Goal: Task Accomplishment & Management: Use online tool/utility

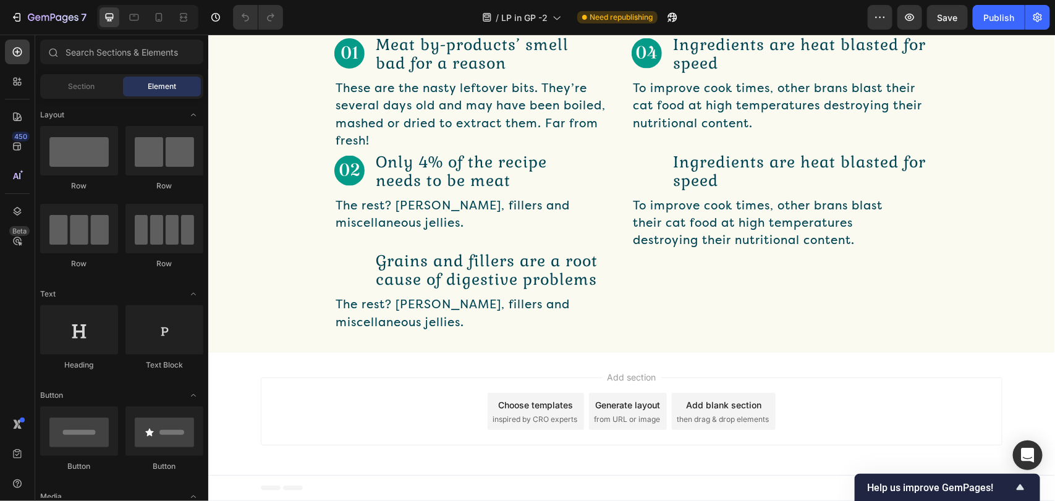
scroll to position [768, 0]
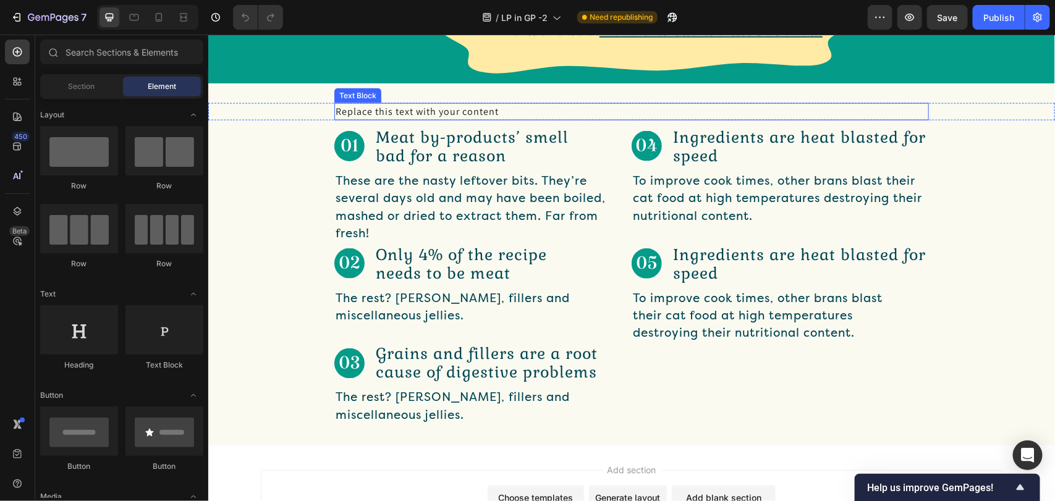
click at [448, 114] on div "Replace this text with your content" at bounding box center [631, 111] width 595 height 17
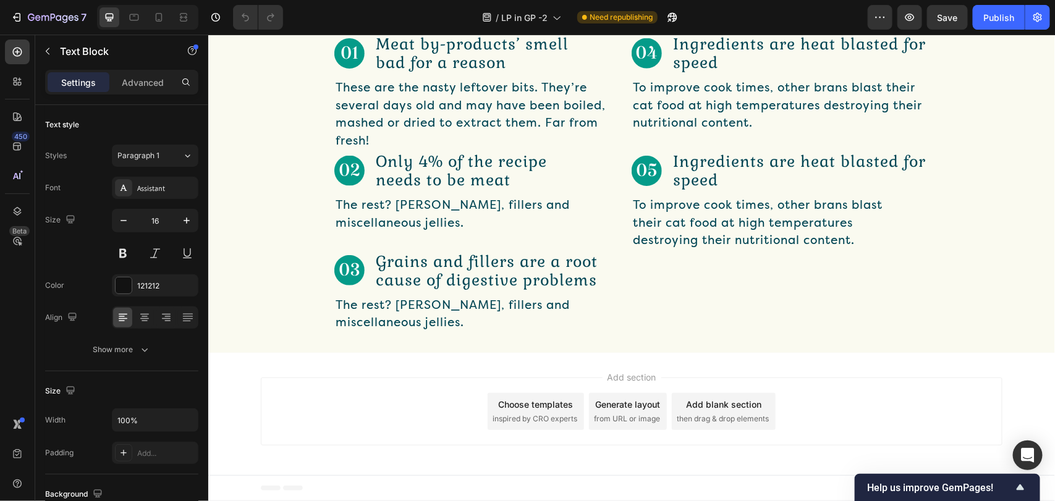
click at [450, 27] on div "Replace this text with your content" at bounding box center [631, 17] width 595 height 17
click at [450, 25] on p "Replace this text with your content" at bounding box center [631, 18] width 592 height 15
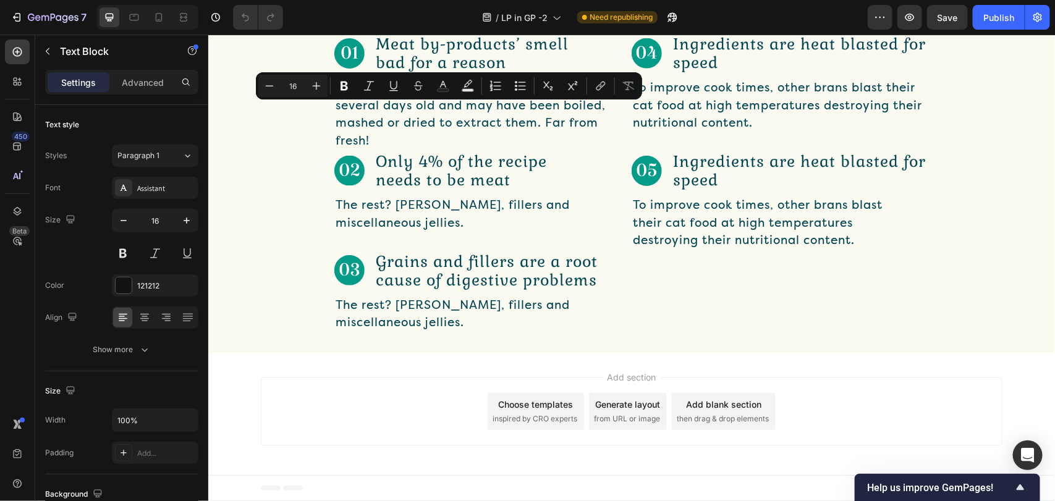
click at [450, 25] on p "Replace this text with your content" at bounding box center [631, 18] width 592 height 15
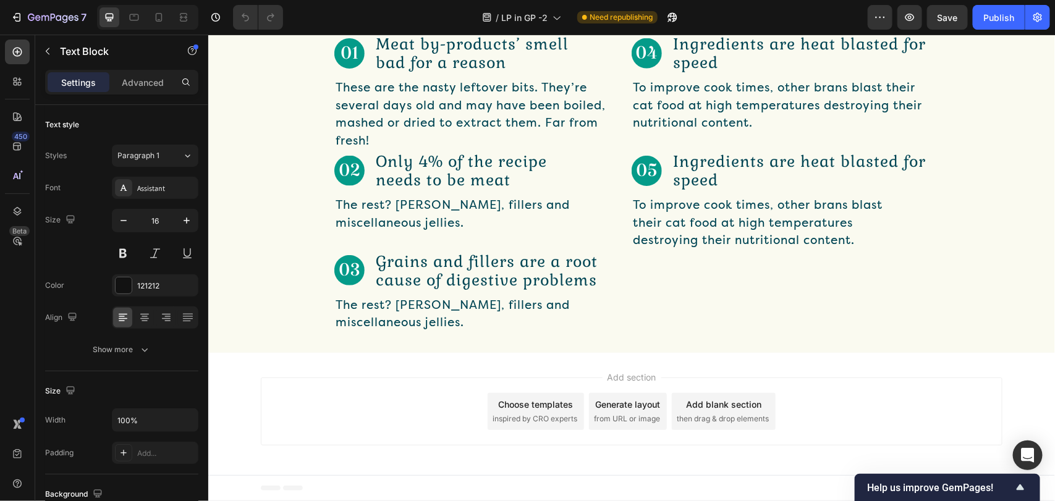
click at [450, 25] on p "Replace this text with your content" at bounding box center [631, 18] width 592 height 15
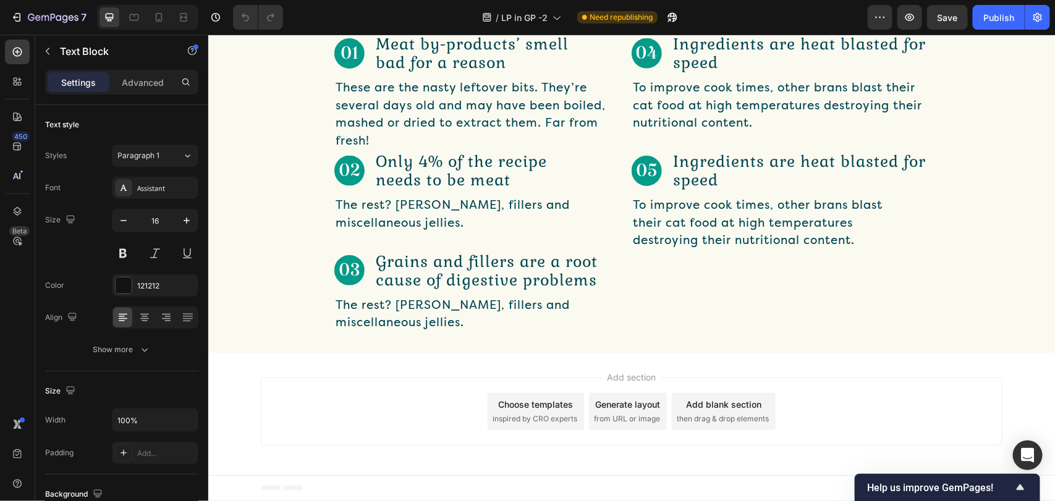
click at [450, 25] on p "Replace this text with your content" at bounding box center [631, 18] width 592 height 15
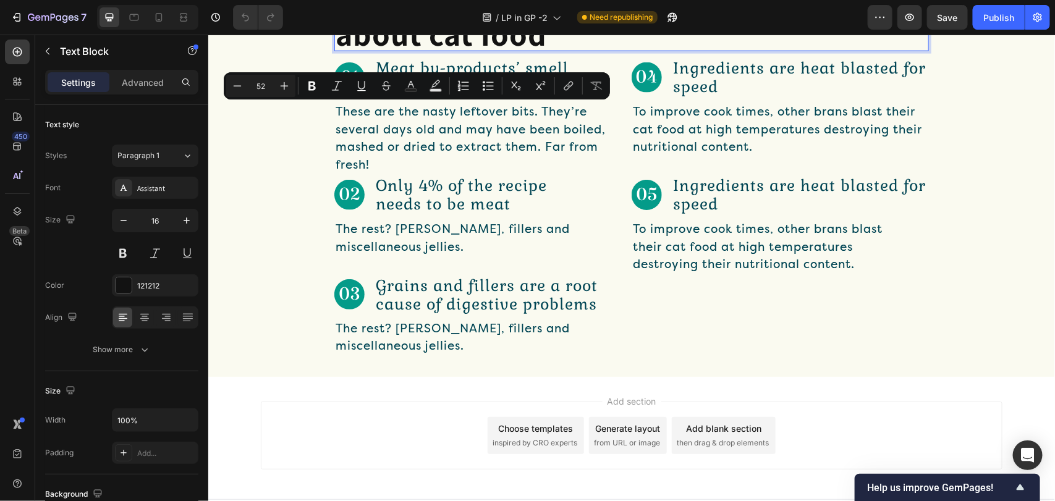
scroll to position [4, 0]
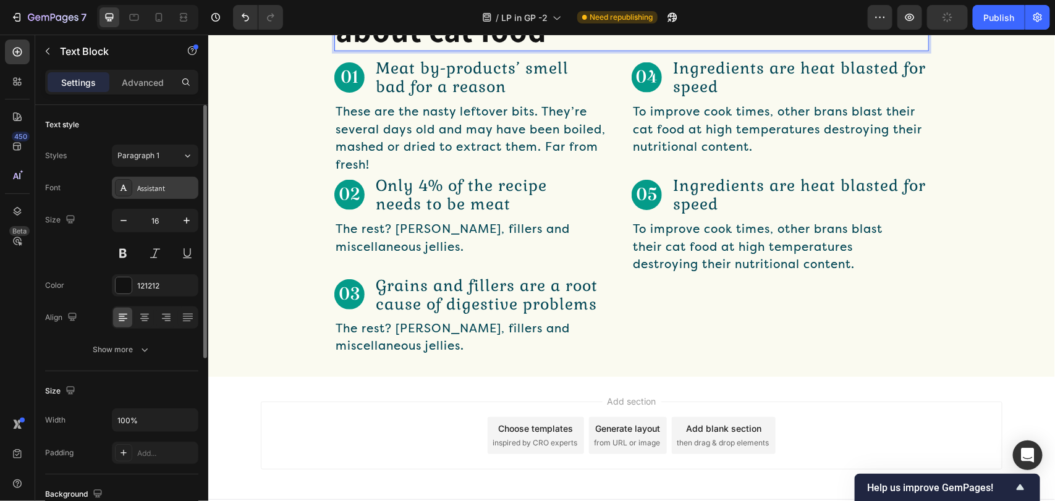
click at [161, 187] on div "Assistant" at bounding box center [166, 188] width 58 height 11
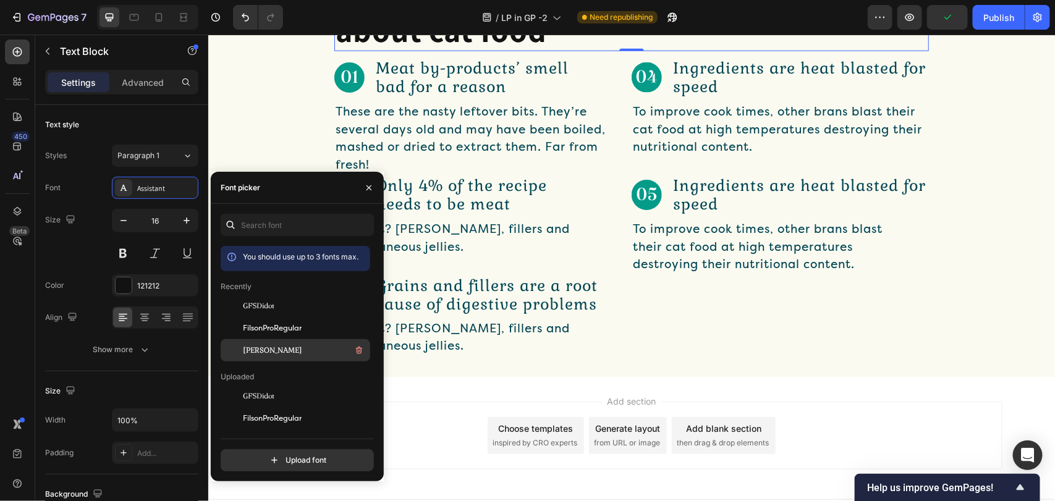
click at [247, 348] on span "Gabriela" at bounding box center [272, 350] width 59 height 11
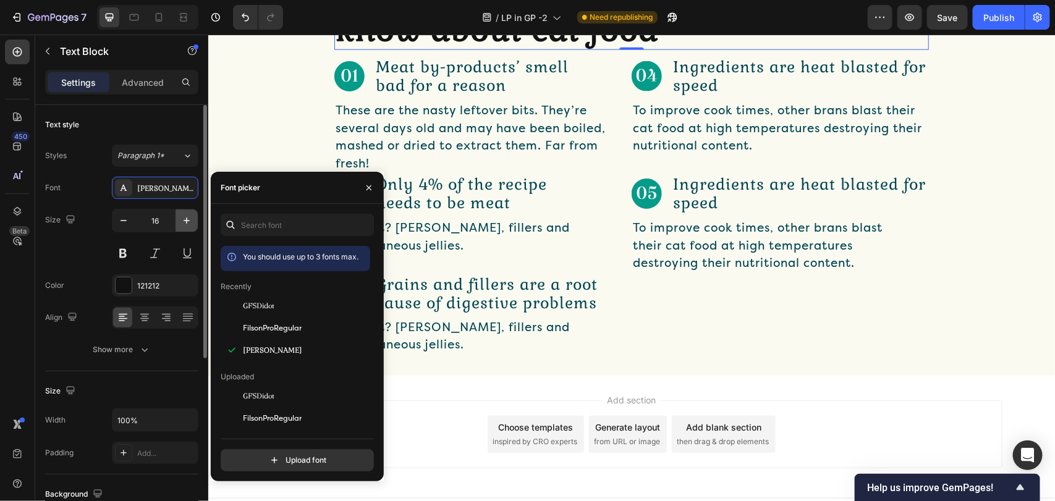
click at [189, 218] on icon "button" at bounding box center [186, 220] width 12 height 12
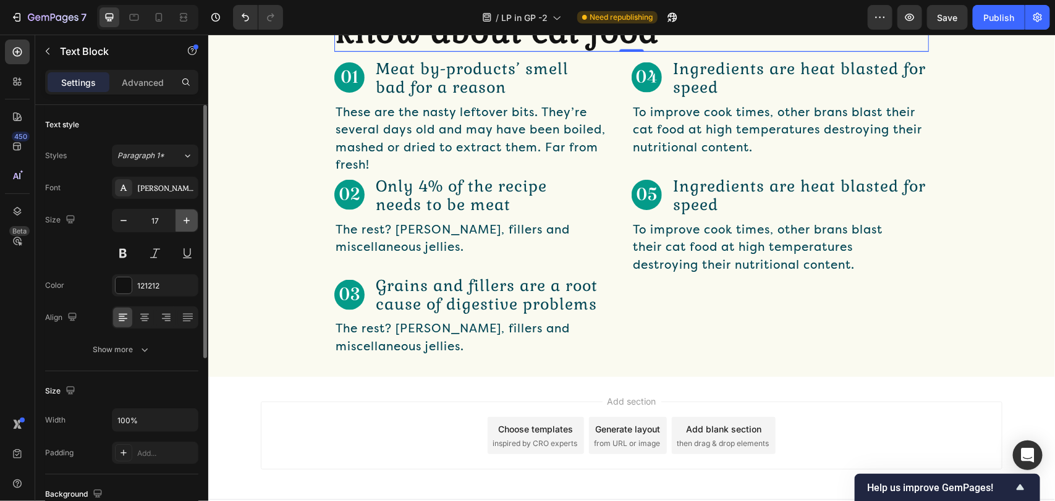
scroll to position [3, 0]
click at [189, 218] on icon "button" at bounding box center [186, 220] width 12 height 12
type input "18"
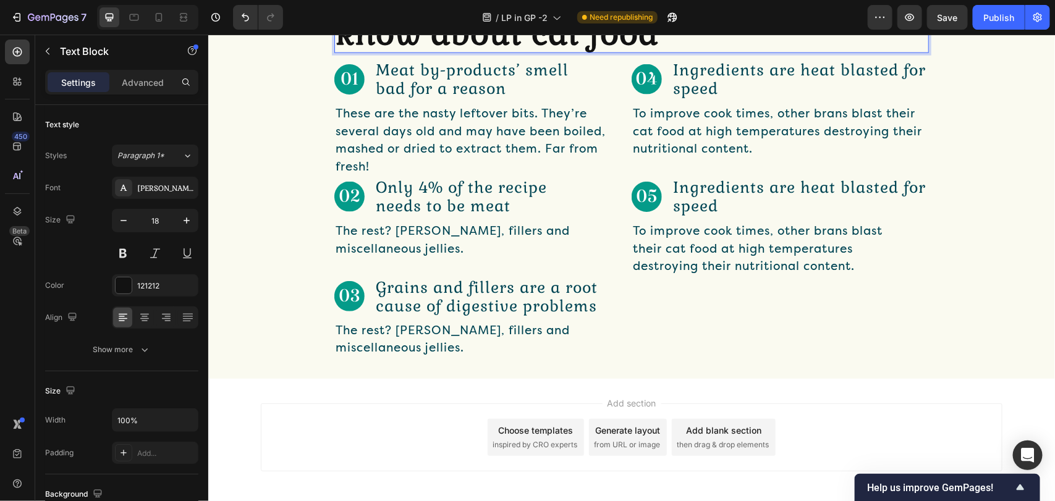
scroll to position [1, 0]
click at [434, 55] on strong "5 things every cat owner should know about cat food" at bounding box center [590, 23] width 511 height 64
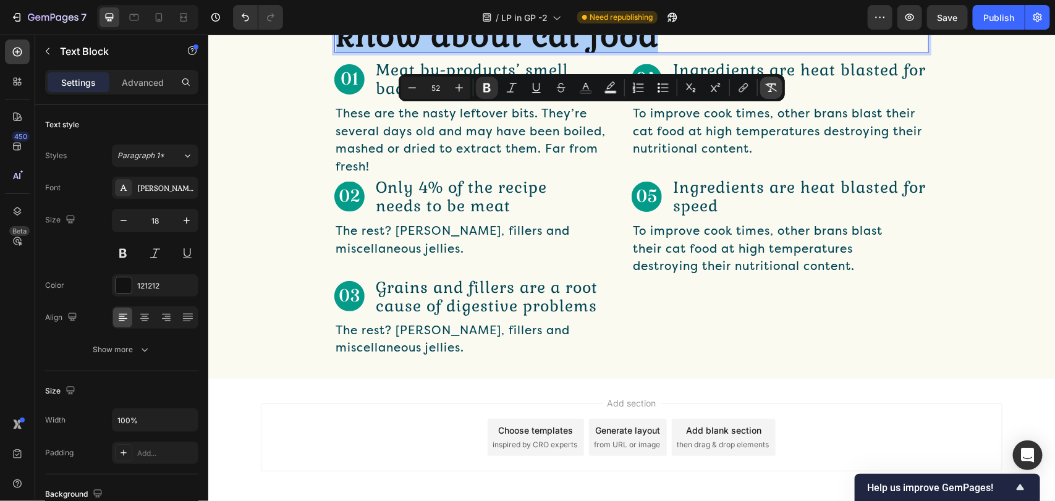
click at [767, 84] on icon "Editor contextual toolbar" at bounding box center [772, 87] width 12 height 9
type input "18"
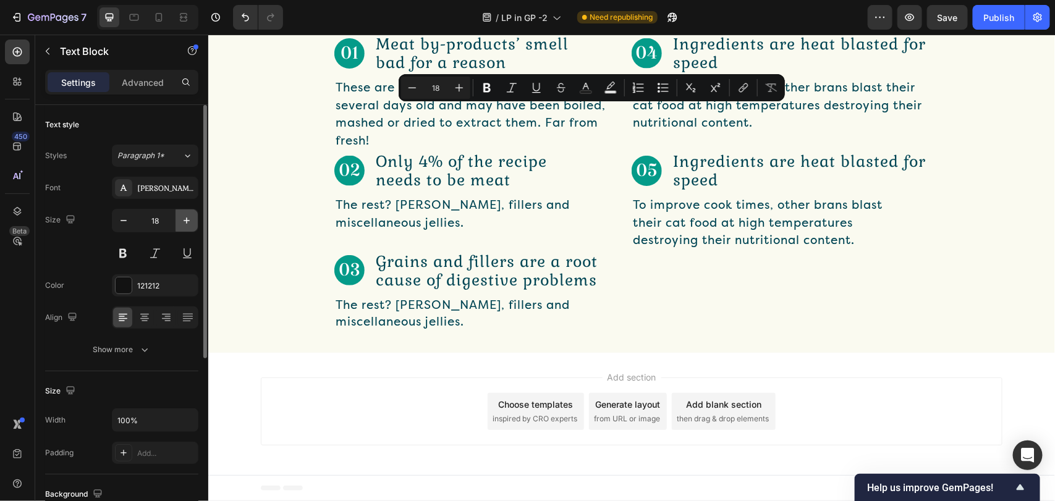
click at [182, 216] on icon "button" at bounding box center [186, 220] width 12 height 12
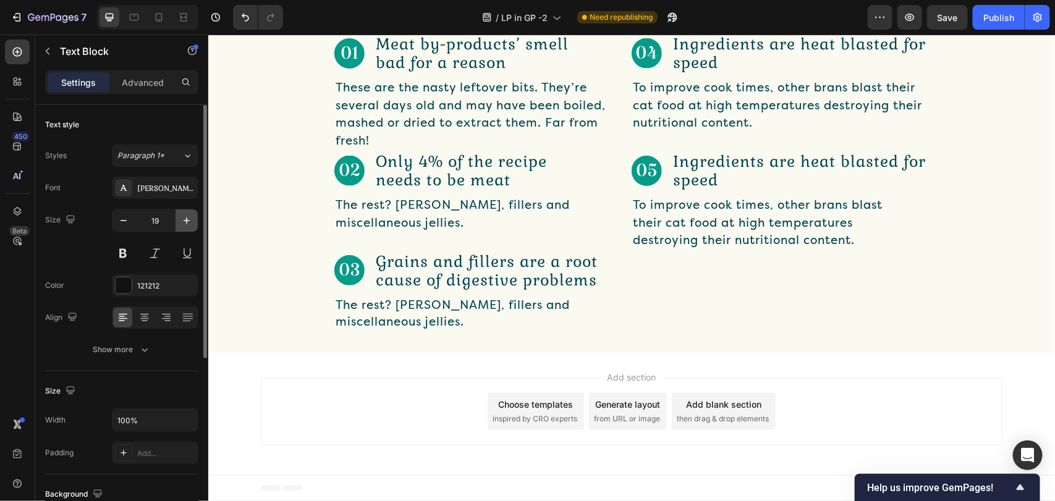
click at [182, 216] on icon "button" at bounding box center [186, 220] width 12 height 12
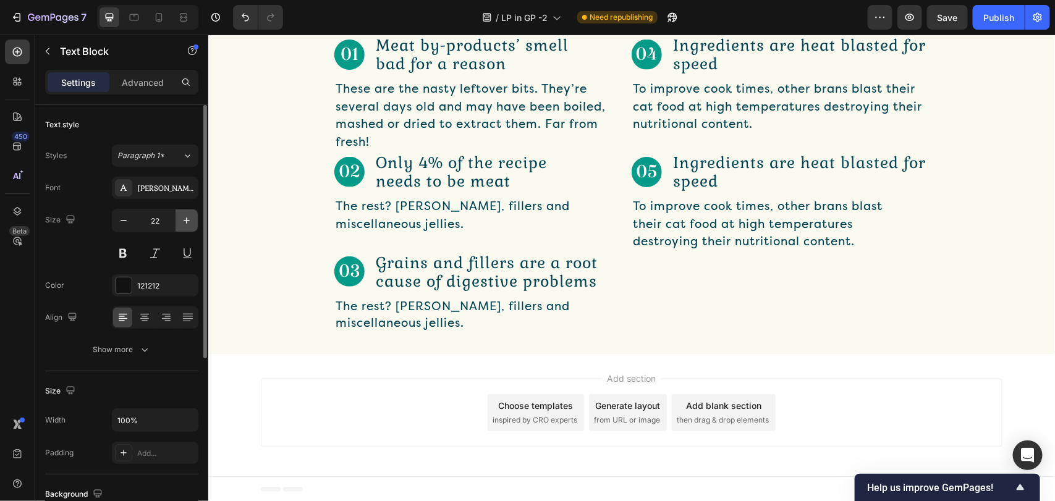
click at [182, 216] on icon "button" at bounding box center [186, 220] width 12 height 12
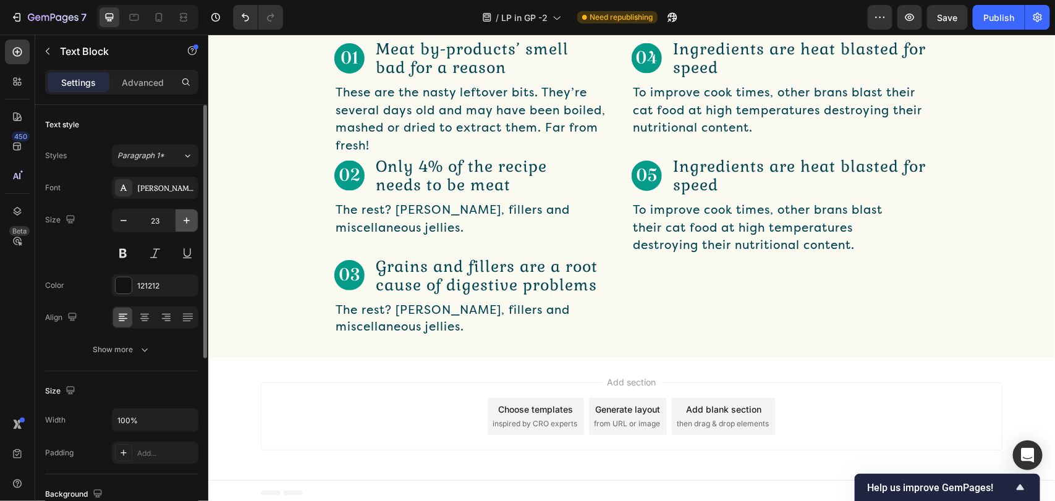
click at [182, 216] on icon "button" at bounding box center [186, 220] width 12 height 12
type input "25"
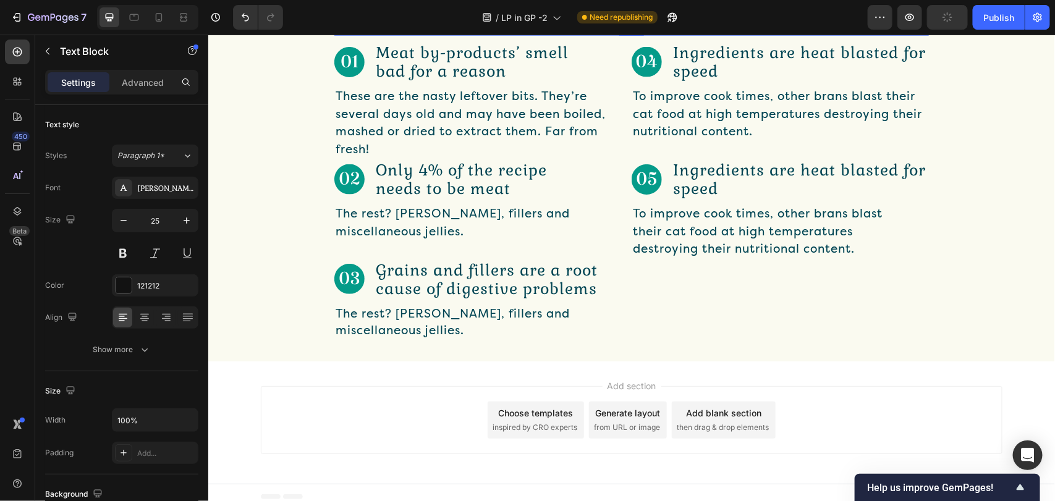
click at [332, 35] on div "5 things every cat owner should know about cat food Text Block 0 Row" at bounding box center [631, 10] width 847 height 49
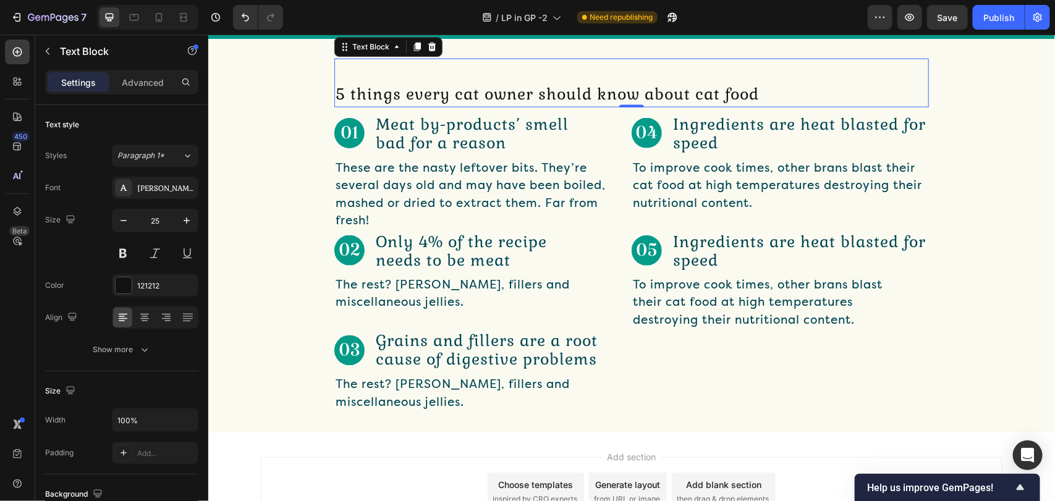
scroll to position [770, 0]
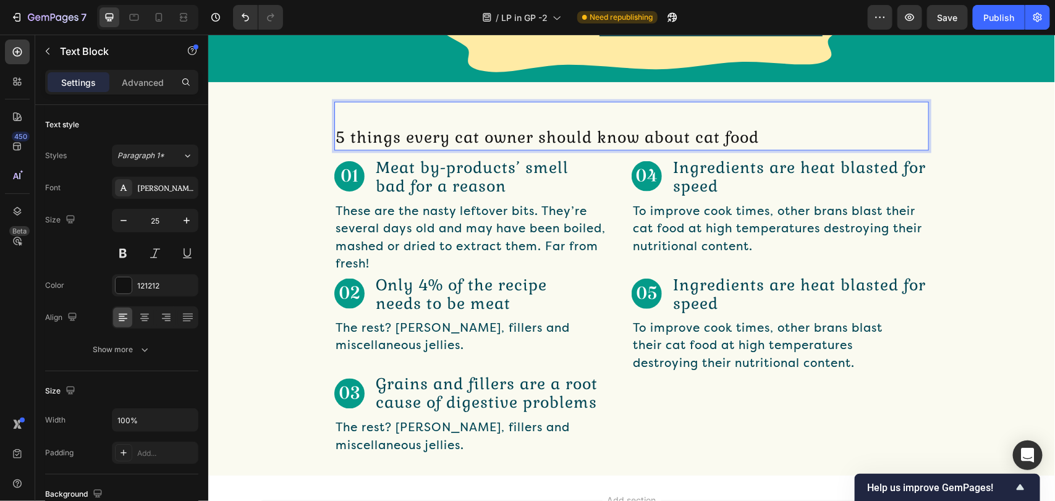
click at [378, 142] on p "5 things every cat owner should know about cat food" at bounding box center [631, 136] width 592 height 23
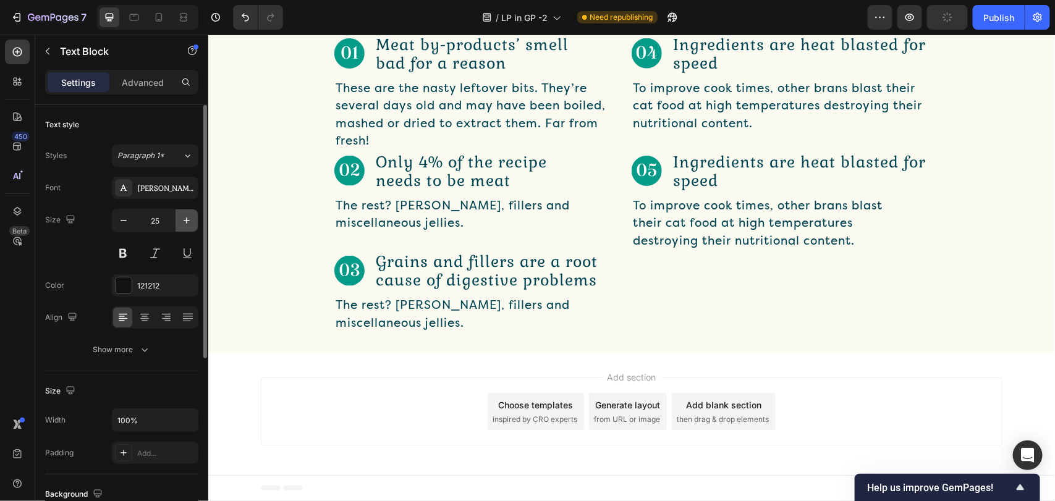
click at [184, 220] on icon "button" at bounding box center [186, 220] width 12 height 12
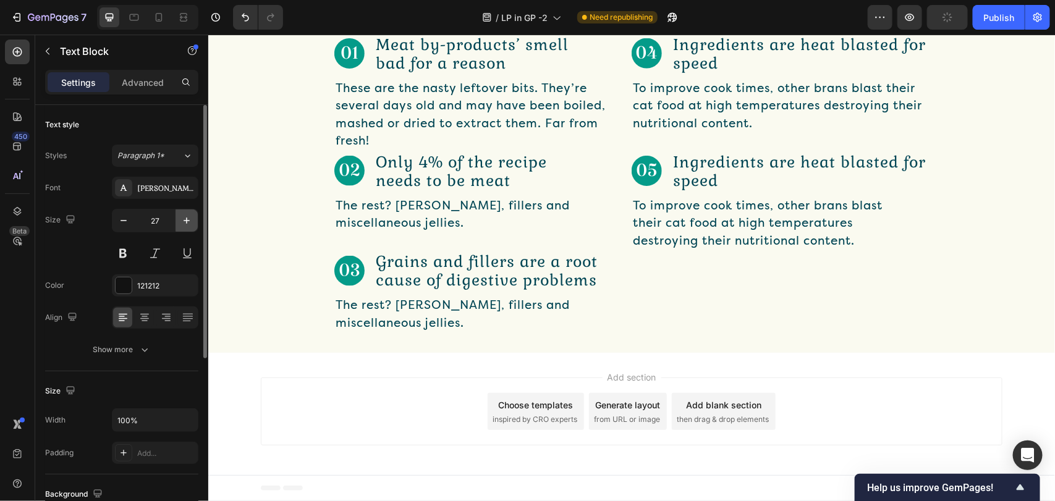
click at [184, 220] on icon "button" at bounding box center [186, 220] width 12 height 12
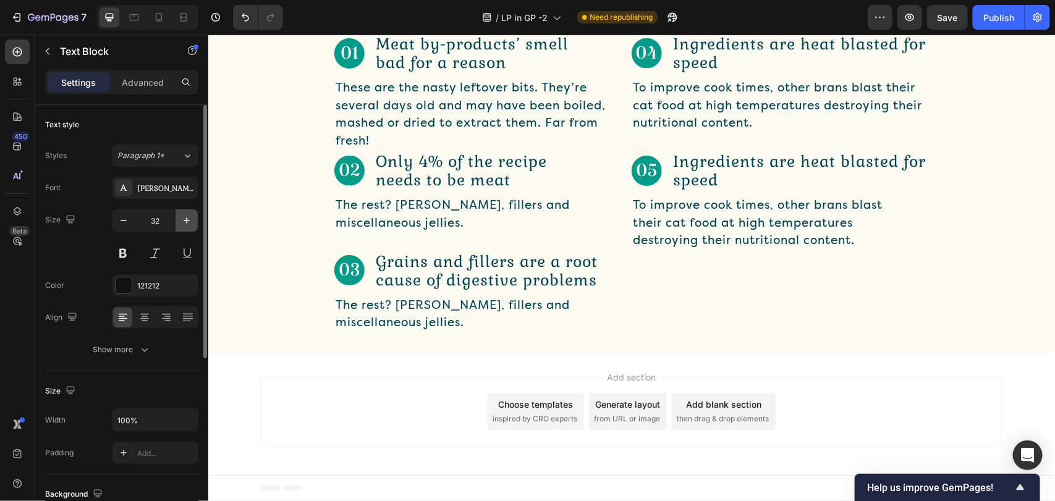
click at [184, 220] on icon "button" at bounding box center [186, 220] width 12 height 12
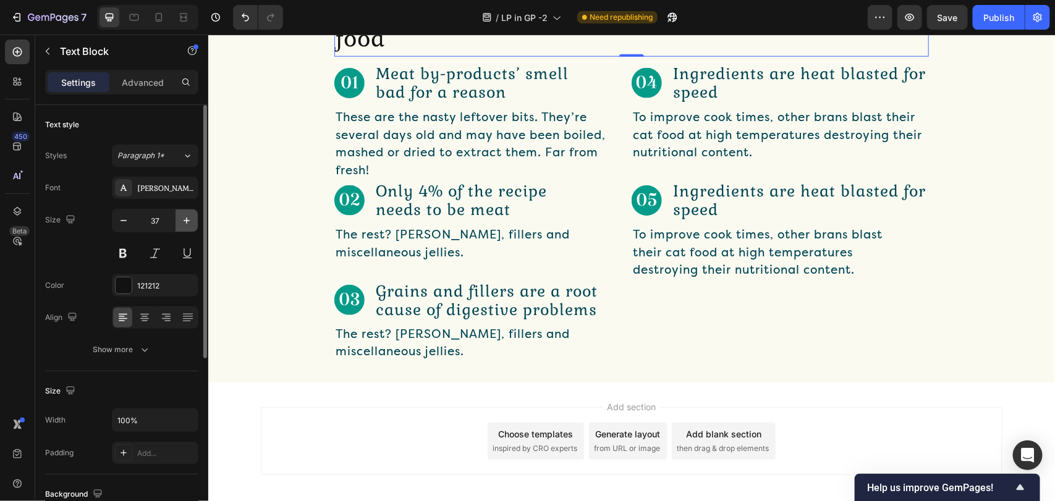
click at [184, 220] on icon "button" at bounding box center [186, 220] width 12 height 12
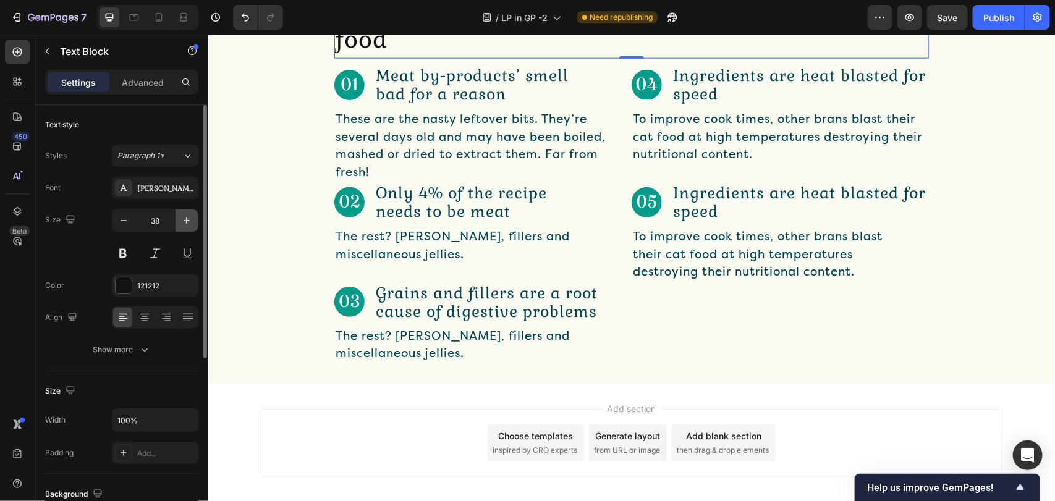
click at [184, 220] on icon "button" at bounding box center [186, 220] width 12 height 12
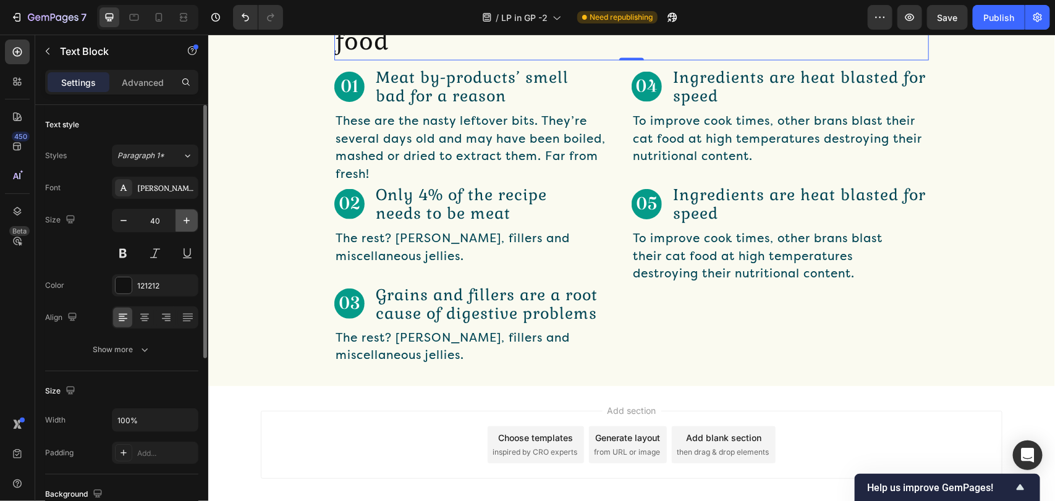
click at [184, 220] on icon "button" at bounding box center [186, 220] width 12 height 12
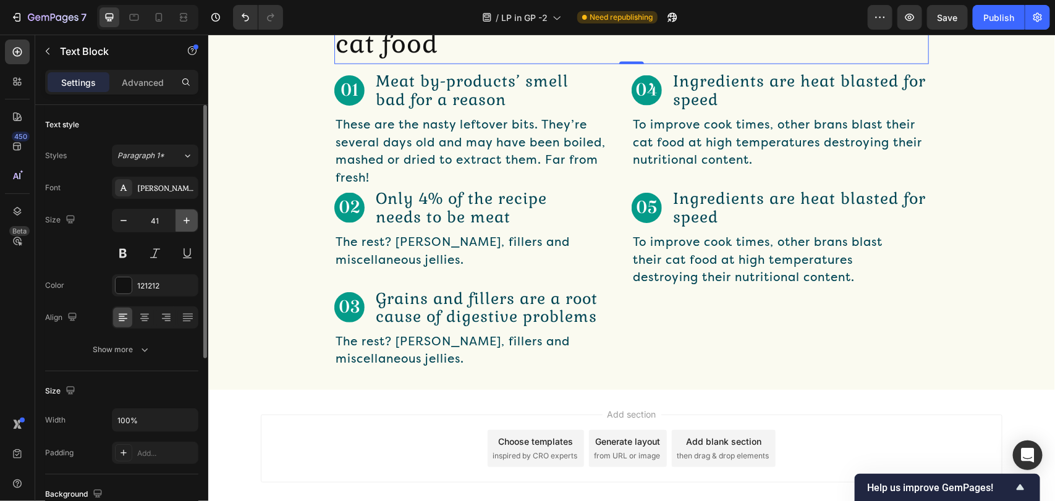
click at [184, 220] on icon "button" at bounding box center [186, 220] width 12 height 12
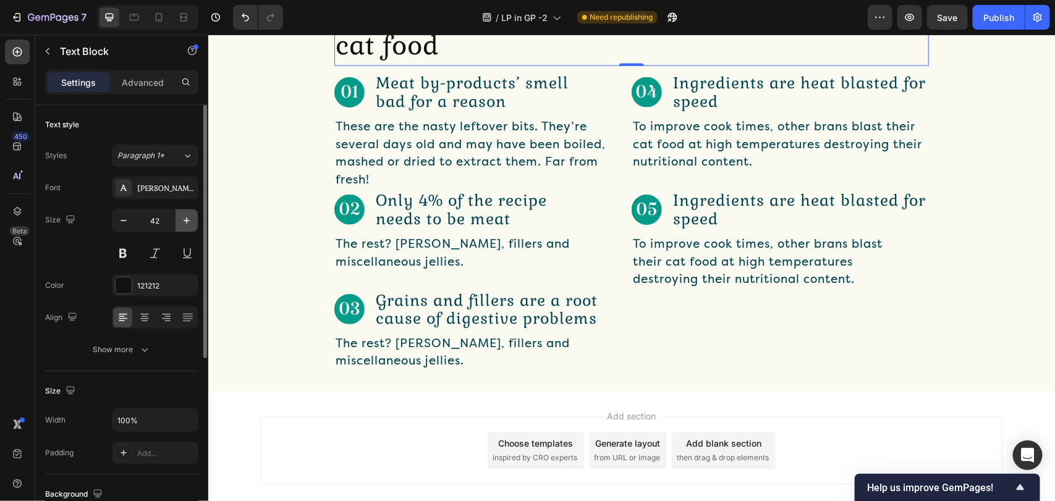
type input "43"
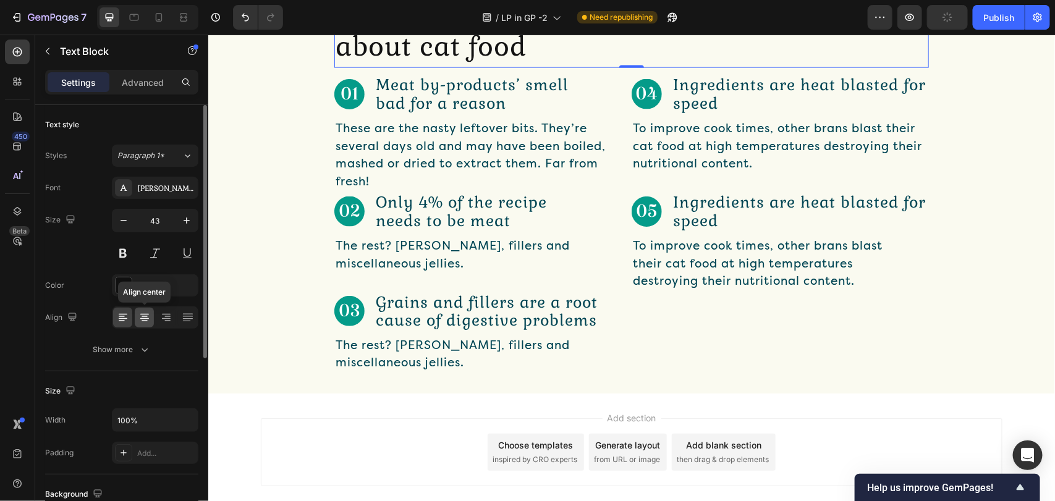
click at [139, 318] on icon at bounding box center [144, 318] width 12 height 12
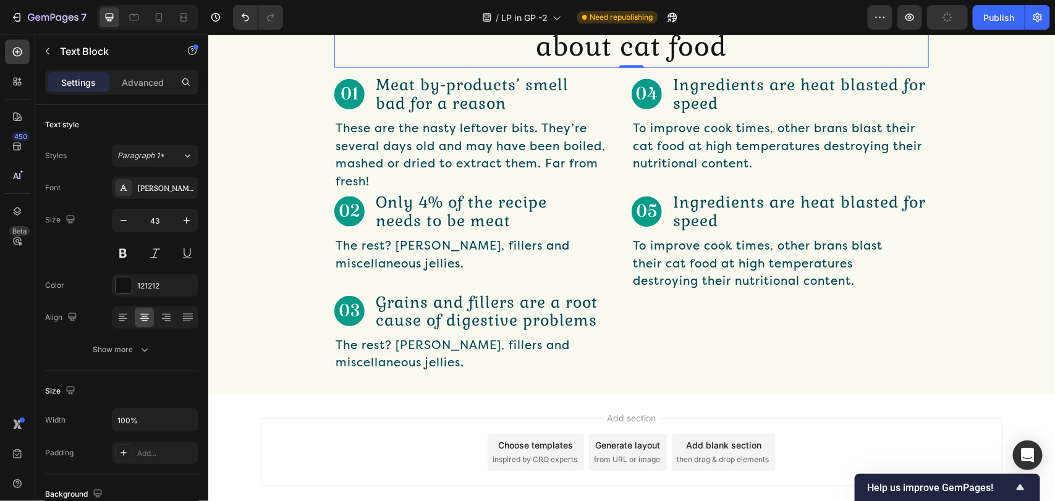
click at [436, 66] on p "5 things every cat owner should know about cat food" at bounding box center [631, 26] width 592 height 80
click at [498, 66] on p "5 things every cat owner should know about cat food" at bounding box center [631, 26] width 592 height 80
click at [397, 66] on p "5 things every cat owner should know about cat food" at bounding box center [631, 26] width 592 height 80
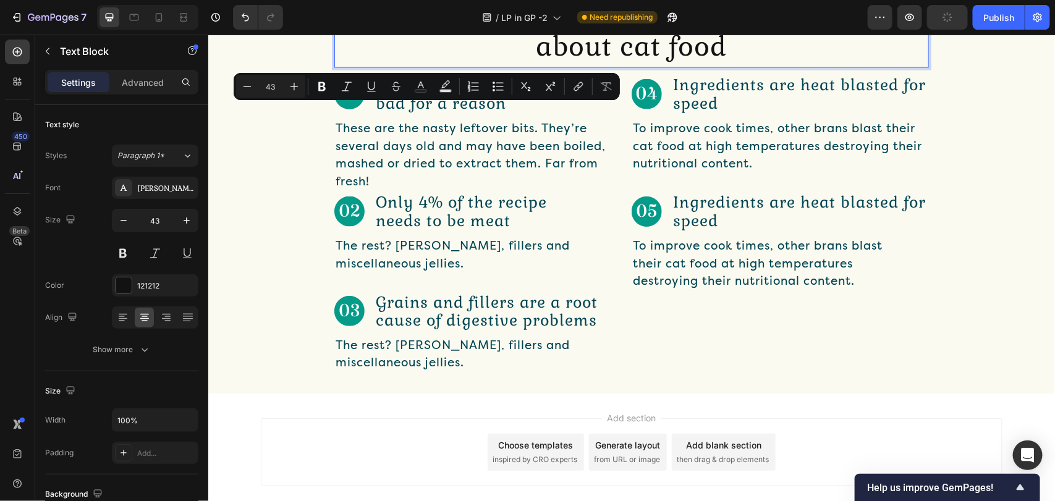
drag, startPoint x: 371, startPoint y: 123, endPoint x: 458, endPoint y: 112, distance: 87.9
click at [477, 66] on p "5 things every cat owner should know about cat food" at bounding box center [631, 26] width 592 height 80
click at [341, 88] on icon "Editor contextual toolbar" at bounding box center [347, 86] width 12 height 12
click at [390, 66] on p "5 things every cat owner should know about cat food" at bounding box center [631, 26] width 592 height 80
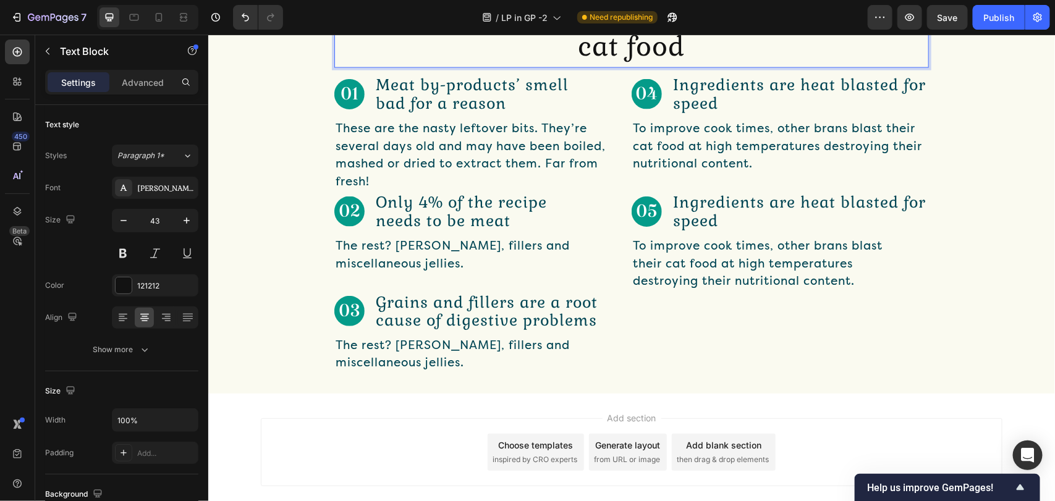
click at [406, 23] on icon "5 things" at bounding box center [393, 6] width 109 height 34
click at [407, 23] on icon "5 Things" at bounding box center [428, 6] width 116 height 34
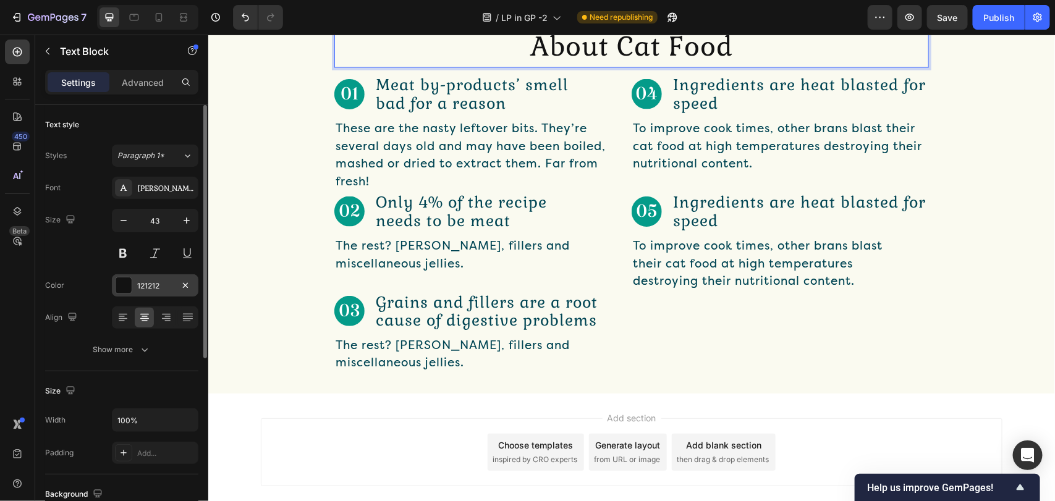
click at [168, 275] on div "121212" at bounding box center [155, 285] width 87 height 22
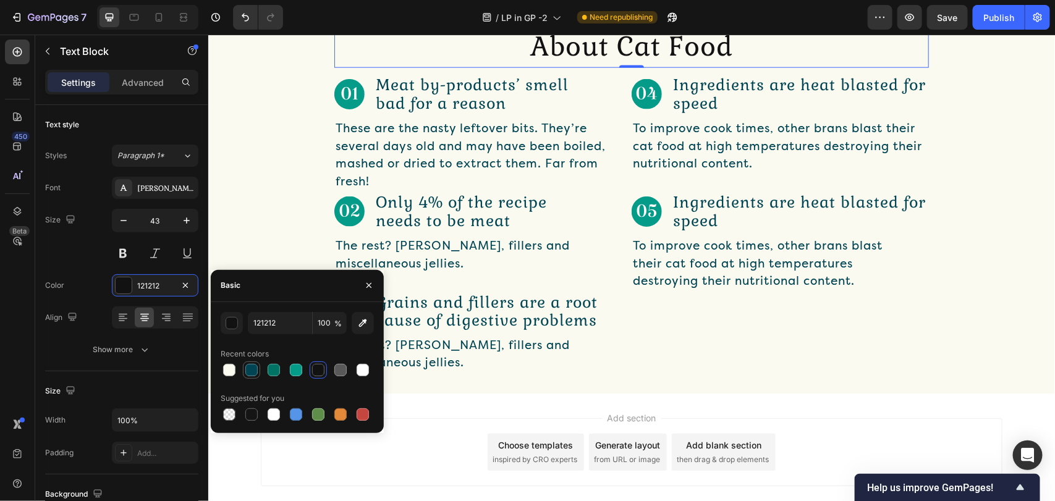
click at [250, 377] on div at bounding box center [251, 370] width 15 height 15
type input "014554"
click at [261, 67] on div "5 Things Every Cat Owner Should Know About Cat Food Text Block 0 Row" at bounding box center [631, 26] width 847 height 82
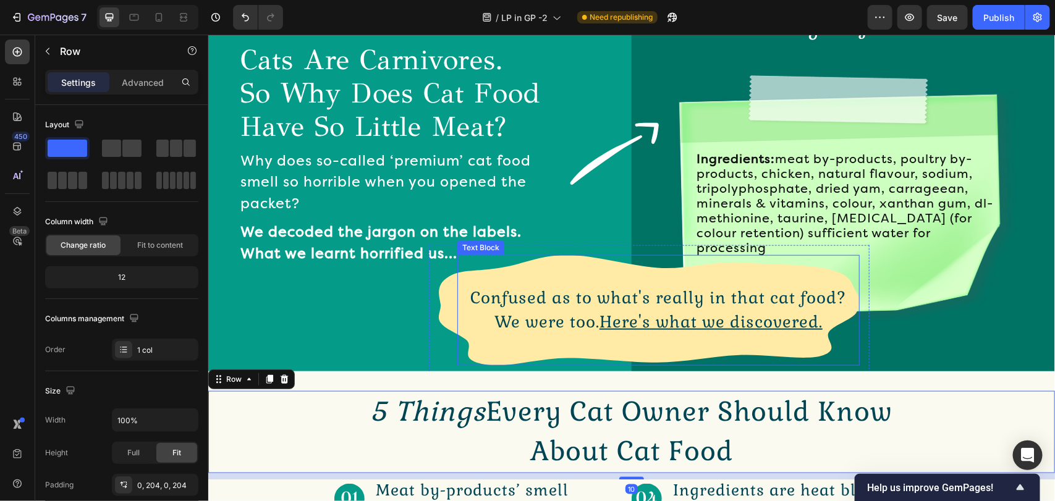
scroll to position [555, 0]
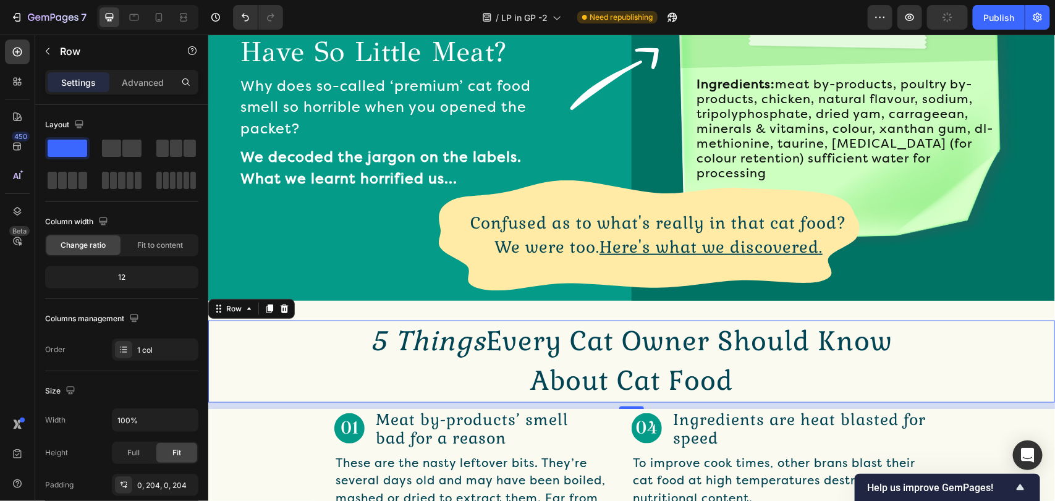
click at [353, 413] on img at bounding box center [349, 428] width 30 height 30
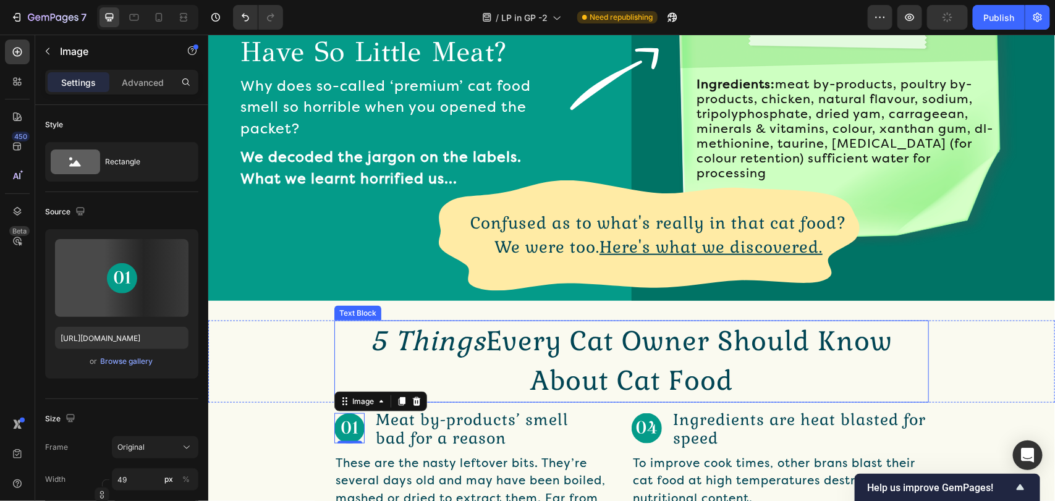
click at [370, 337] on icon "5 Things" at bounding box center [428, 341] width 116 height 34
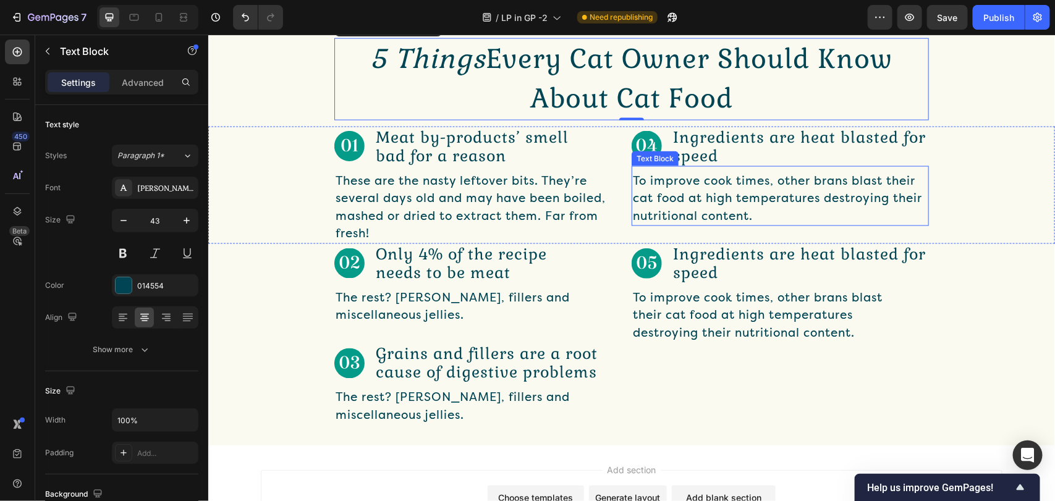
scroll to position [740, 0]
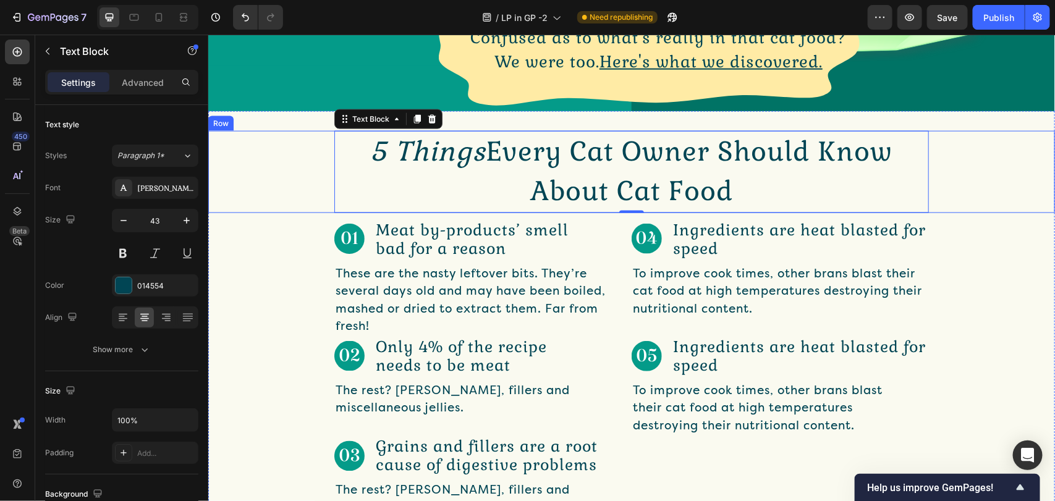
click at [999, 232] on div "Image Meat by-products’ smell bad for a reason Text Block Row These are the nas…" at bounding box center [631, 277] width 847 height 117
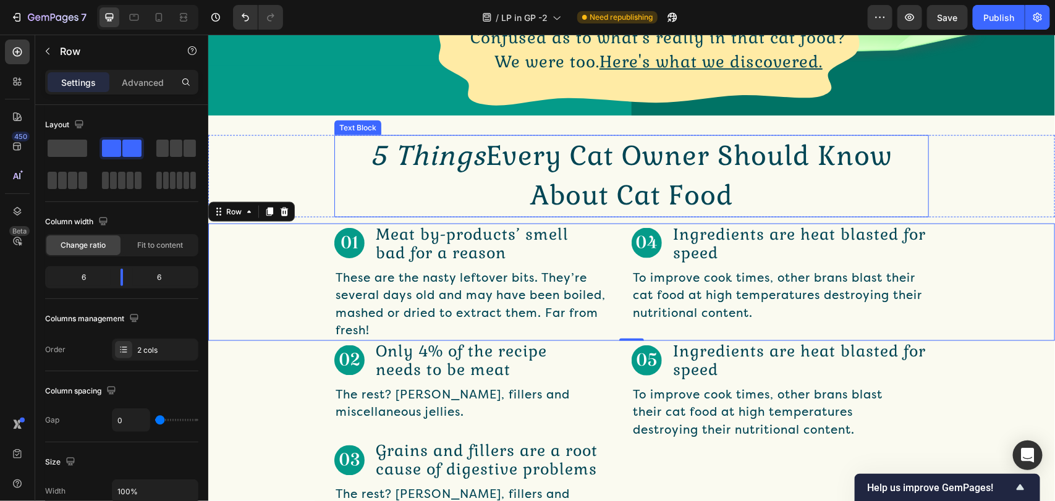
click at [567, 154] on p "5 Things Every Cat Owner Should Know About Cat Food" at bounding box center [631, 176] width 592 height 80
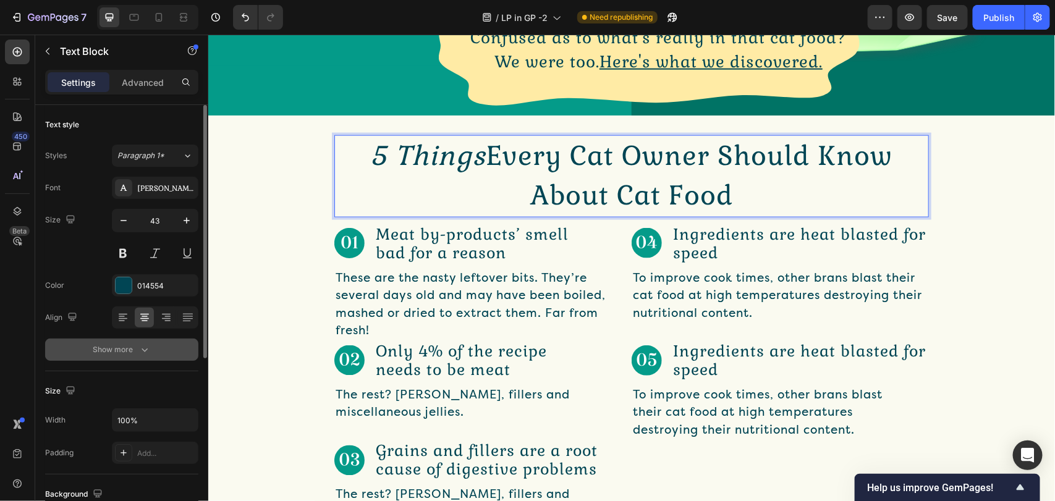
click at [142, 347] on icon "button" at bounding box center [144, 350] width 12 height 12
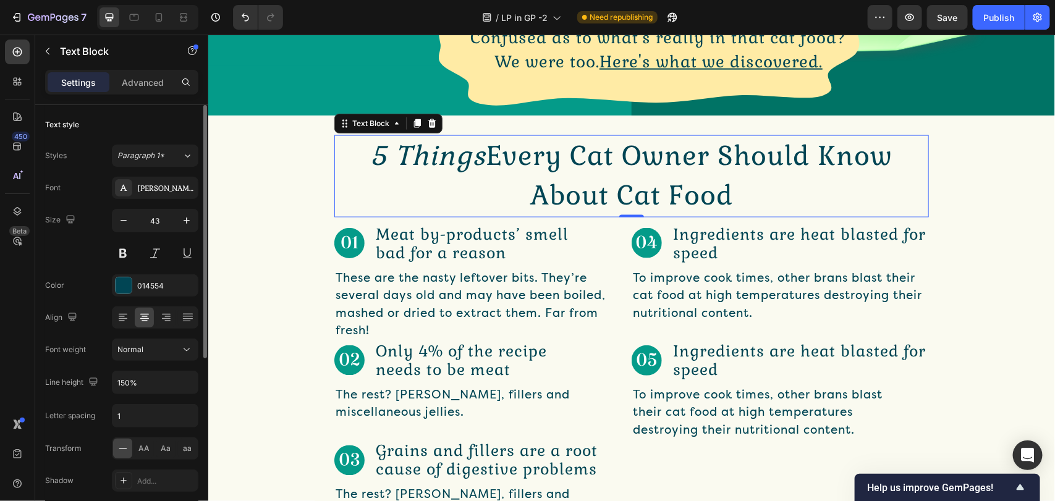
click at [177, 338] on div "Font Gabriela Size 43 Color 014554 Align Font weight Normal Line height 150% Le…" at bounding box center [121, 350] width 153 height 347
click at [183, 353] on icon at bounding box center [186, 350] width 12 height 12
click at [184, 353] on icon at bounding box center [186, 350] width 12 height 12
click at [189, 388] on icon "button" at bounding box center [186, 382] width 12 height 12
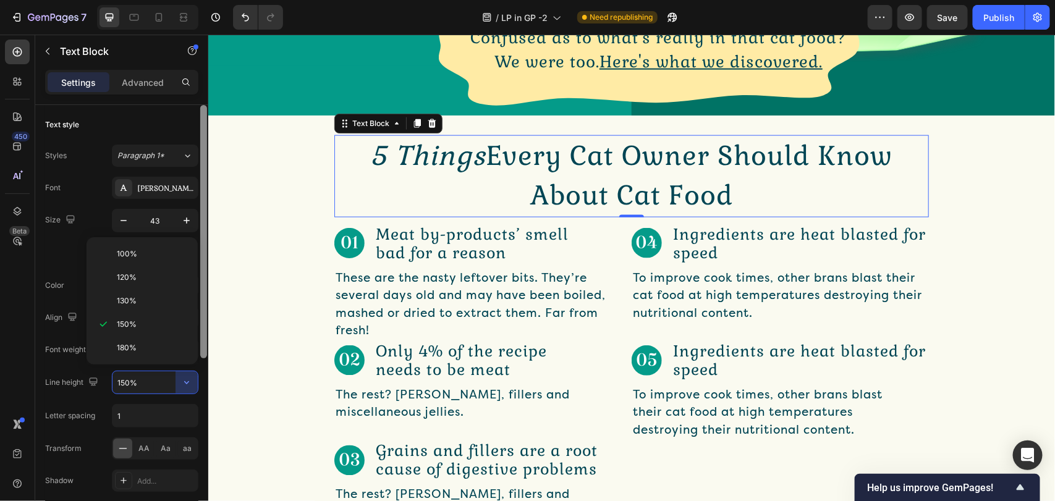
click at [205, 377] on div at bounding box center [203, 320] width 9 height 431
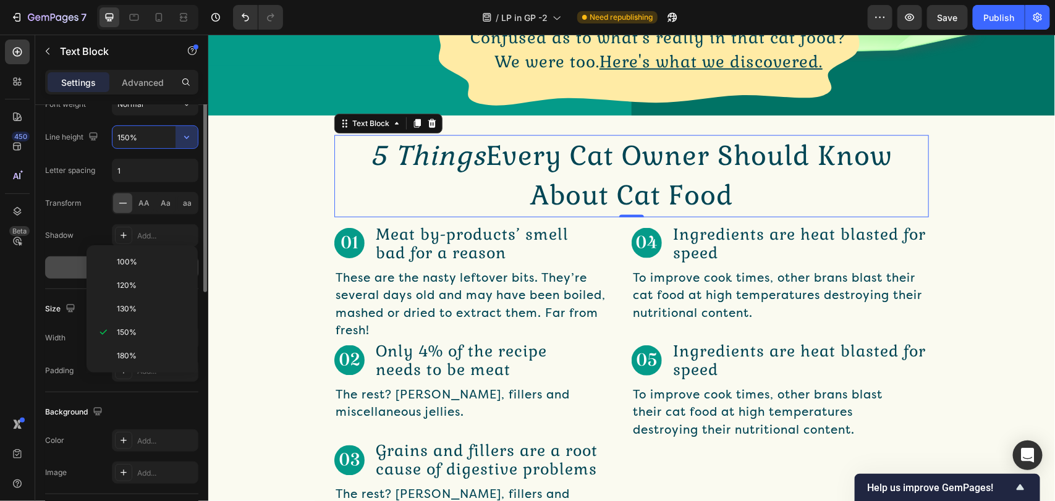
scroll to position [153, 0]
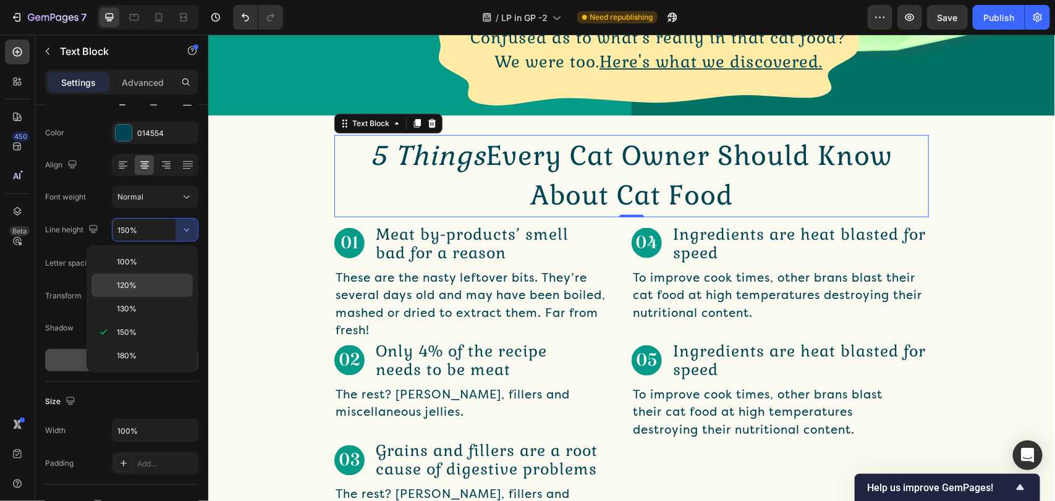
click at [145, 280] on p "120%" at bounding box center [152, 285] width 70 height 11
type input "120%"
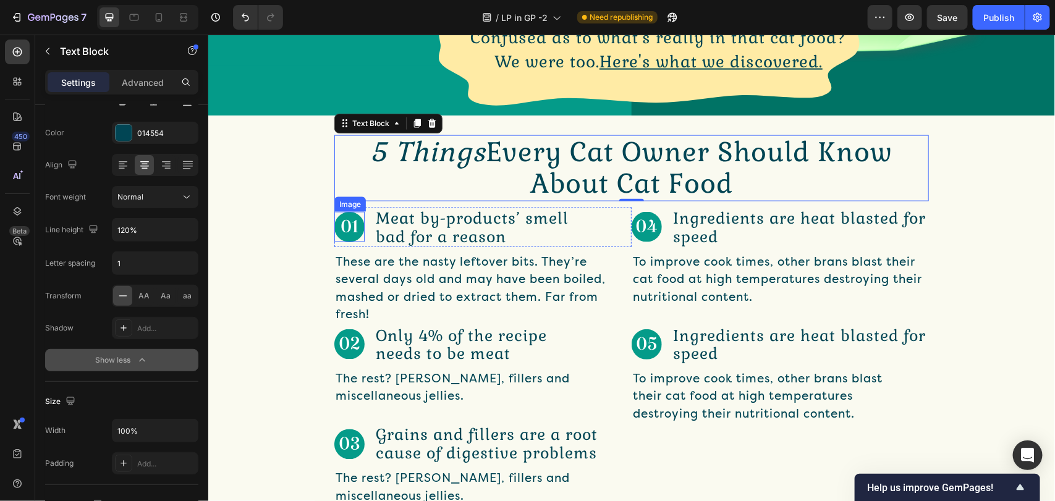
click at [313, 211] on div "Image Meat by-products’ smell bad for a reason Text Block Row These are the nas…" at bounding box center [631, 265] width 847 height 117
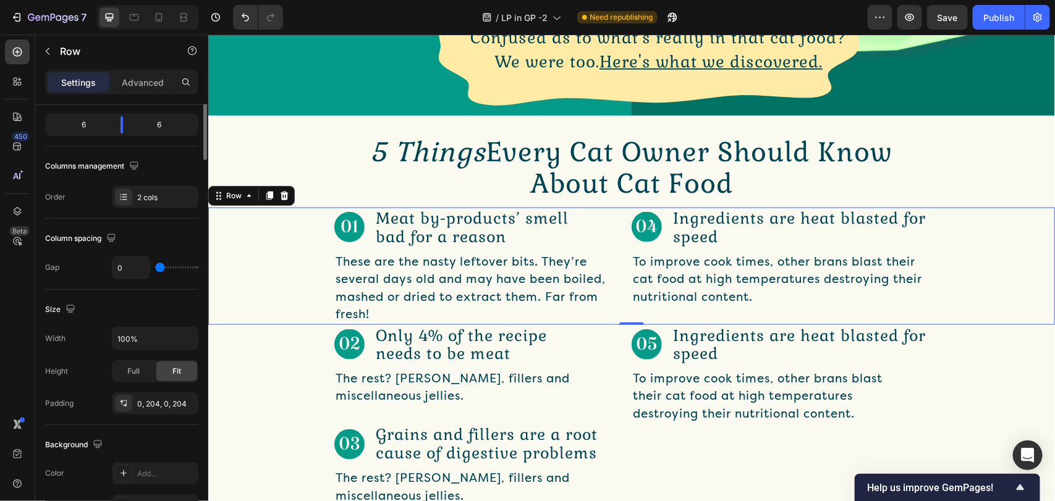
scroll to position [0, 0]
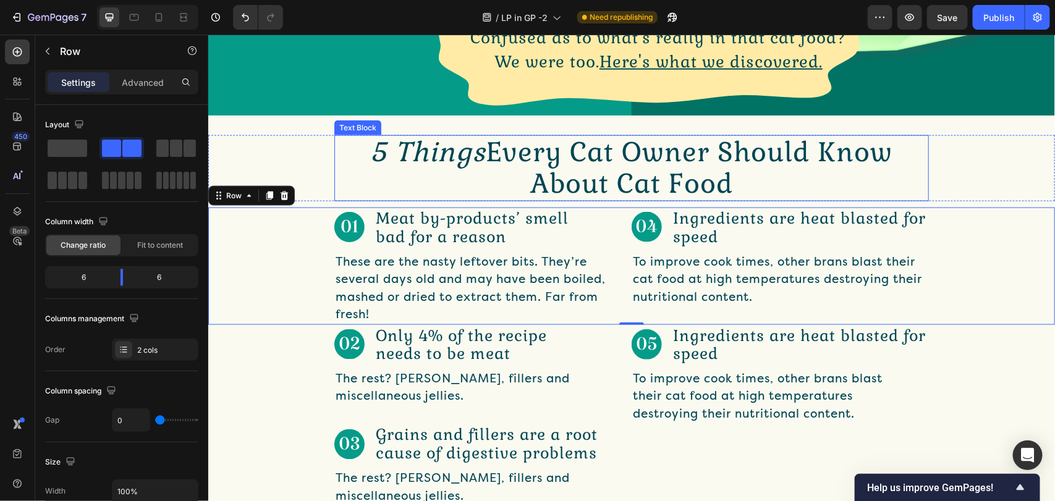
click at [370, 155] on icon "5 Things" at bounding box center [428, 152] width 116 height 34
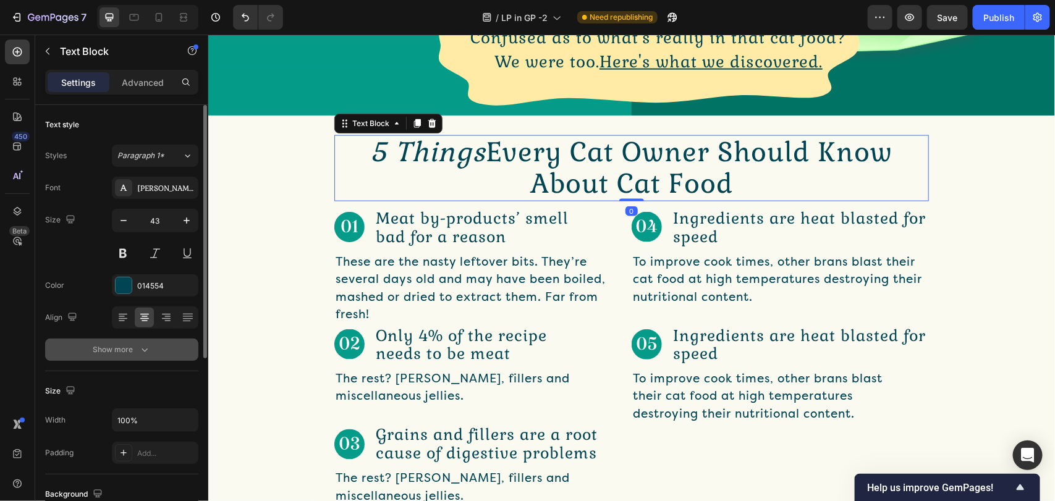
click at [132, 353] on div "Show more" at bounding box center [121, 350] width 57 height 12
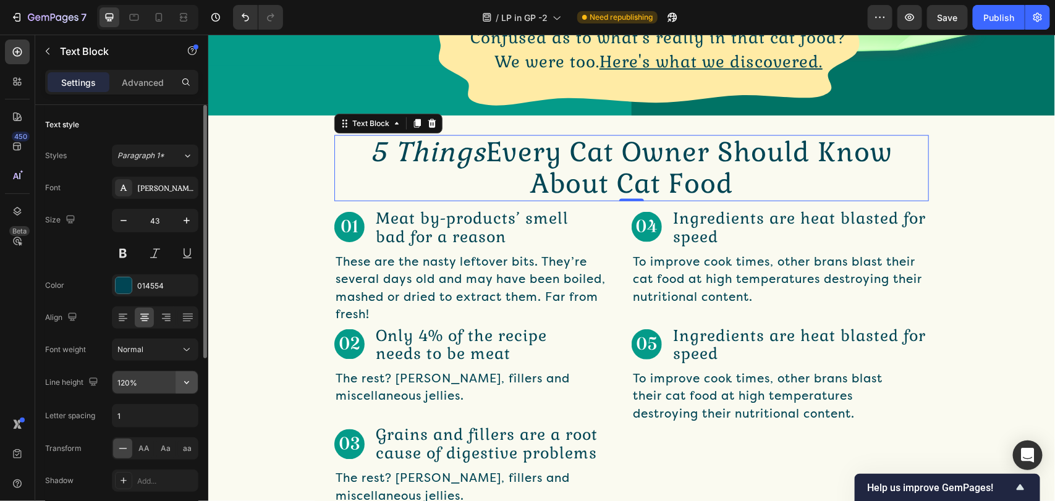
click at [195, 388] on button "button" at bounding box center [187, 382] width 22 height 22
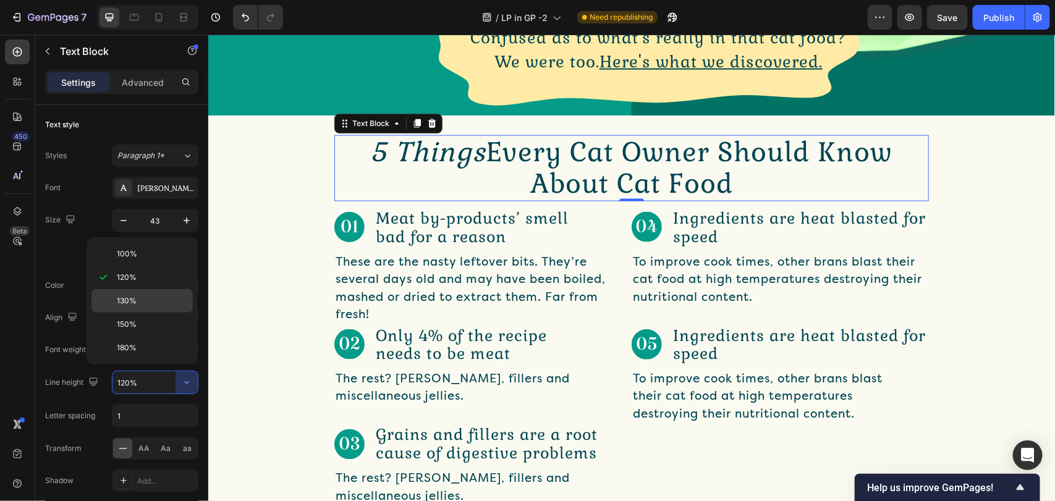
click at [127, 292] on div "130%" at bounding box center [141, 300] width 101 height 23
type input "130%"
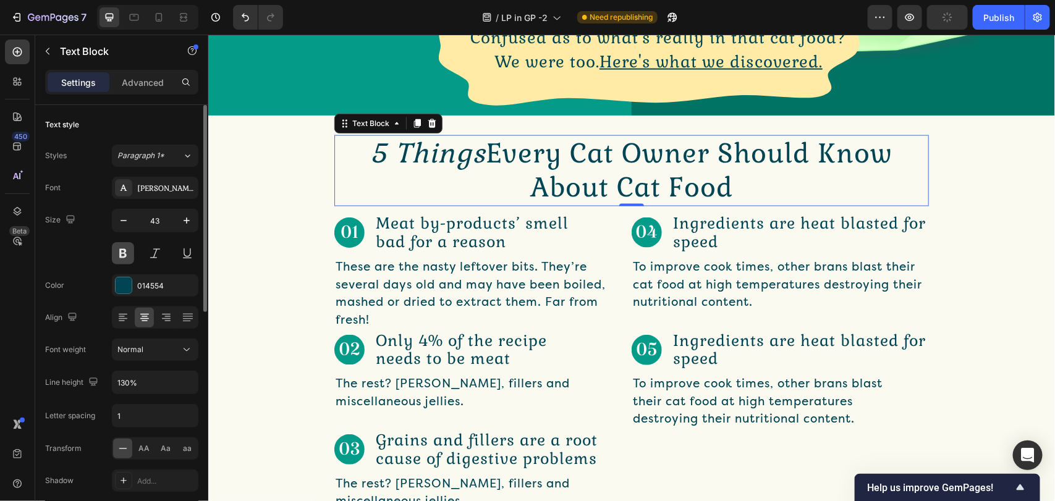
click at [124, 253] on button at bounding box center [123, 253] width 22 height 22
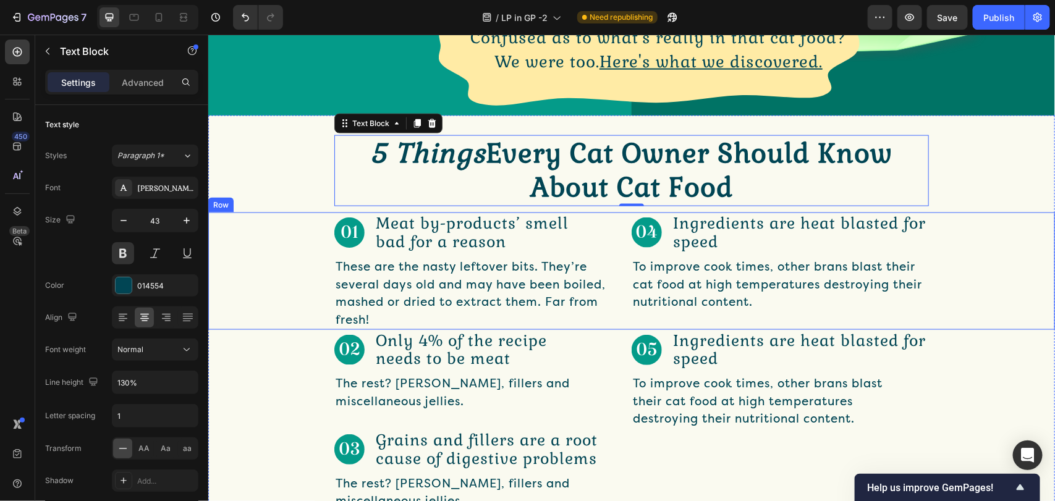
click at [221, 212] on div "Image Meat by-products’ smell bad for a reason Text Block Row These are the nas…" at bounding box center [631, 270] width 847 height 117
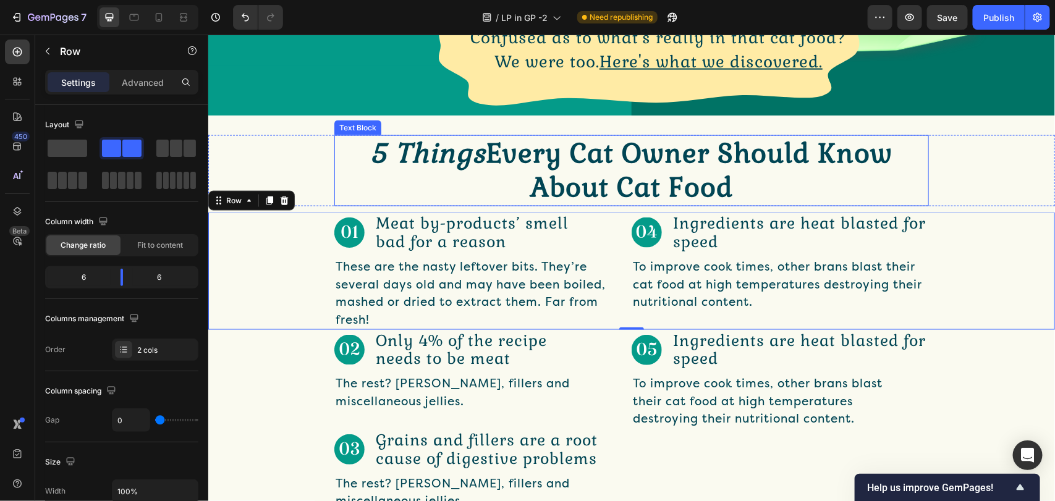
click at [375, 176] on p "5 Things Every Cat Owner Should Know About Cat Food" at bounding box center [631, 170] width 592 height 69
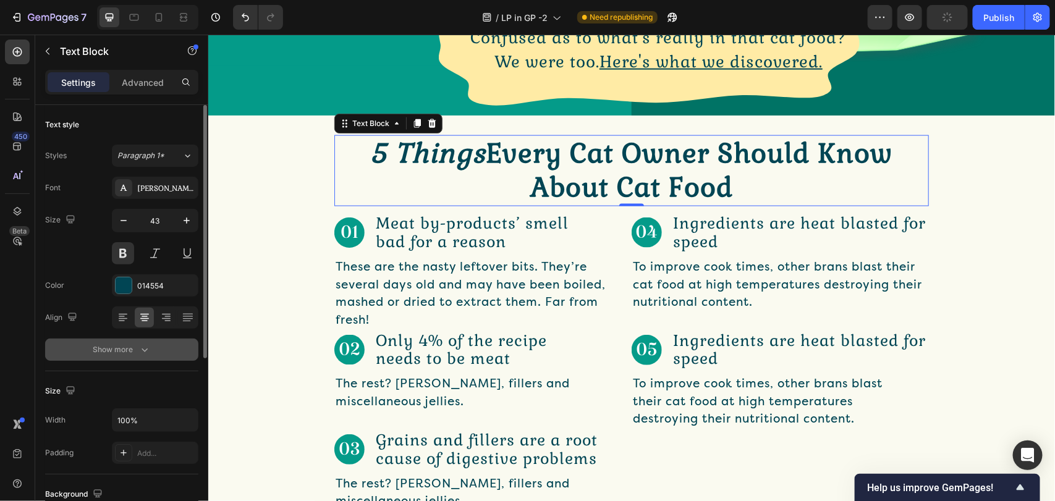
click at [138, 355] on icon "button" at bounding box center [144, 350] width 12 height 12
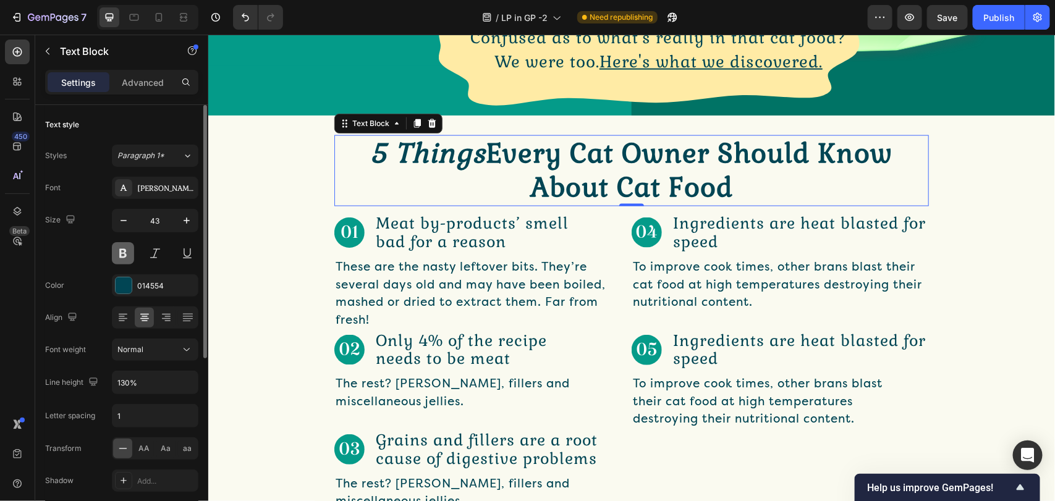
click at [127, 252] on button at bounding box center [123, 253] width 22 height 22
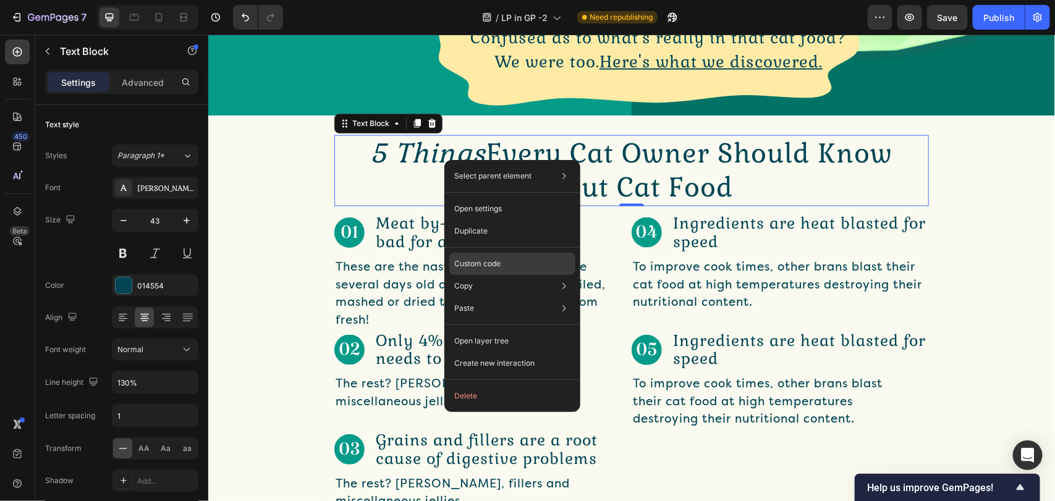
click at [483, 263] on p "Custom code" at bounding box center [477, 263] width 46 height 11
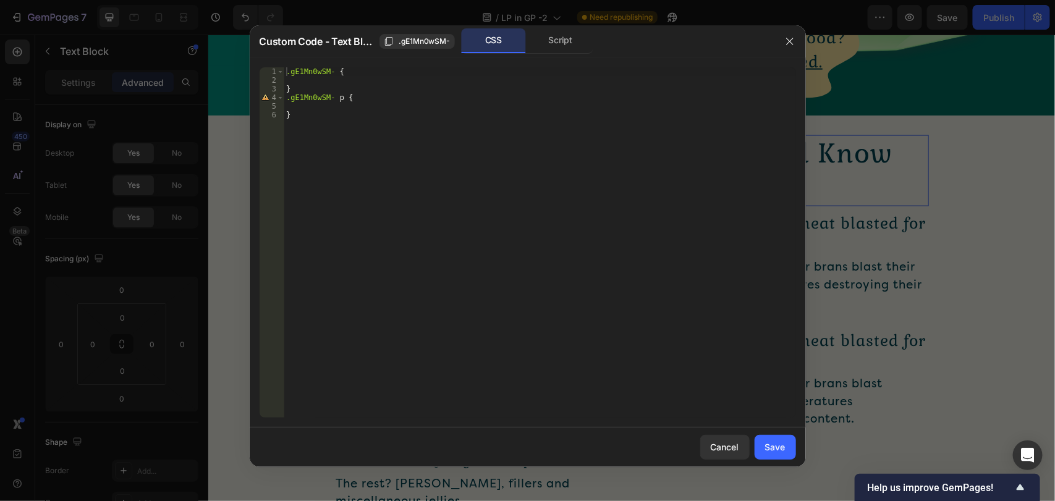
click at [317, 109] on div ".gE1Mn0wSM- { } .gE1Mn0wSM- p { }" at bounding box center [540, 251] width 512 height 368
click at [798, 38] on button "button" at bounding box center [790, 42] width 20 height 20
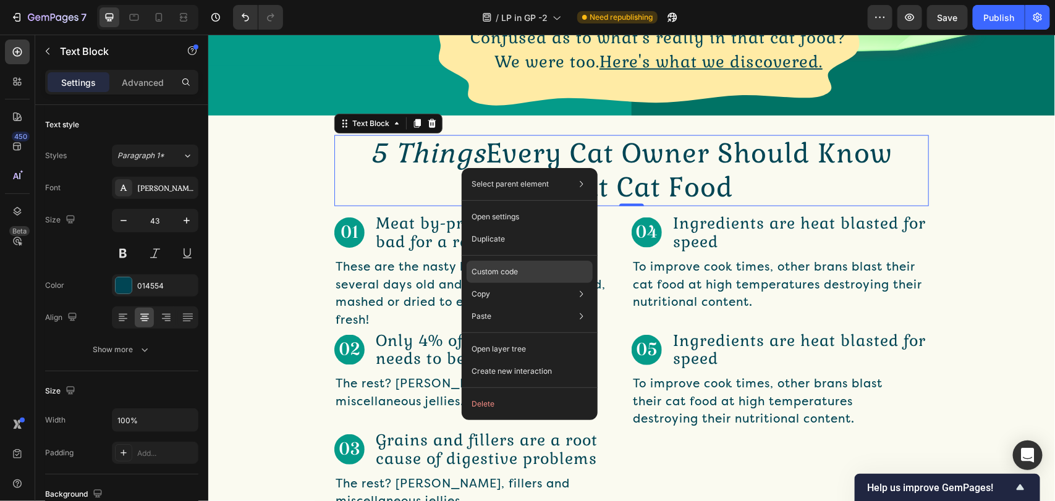
click at [539, 274] on div "Custom code" at bounding box center [530, 272] width 126 height 22
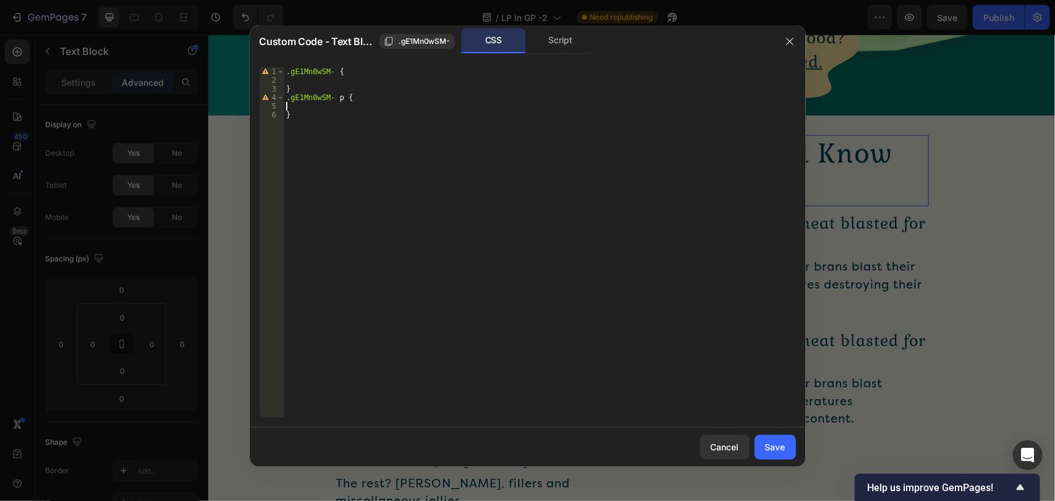
click at [326, 107] on div ".gE1Mn0wSM- { } .gE1Mn0wSM- p { }" at bounding box center [540, 251] width 512 height 368
paste textarea "font-weight: bold;"
click at [355, 109] on div ".gE1Mn0wSM- { } .gE1Mn0wSM- p { font-weight : bold ; }" at bounding box center [540, 251] width 512 height 368
click at [359, 109] on div ".gE1Mn0wSM- { } .gE1Mn0wSM- p { font-weight : bold ; }" at bounding box center [540, 242] width 512 height 350
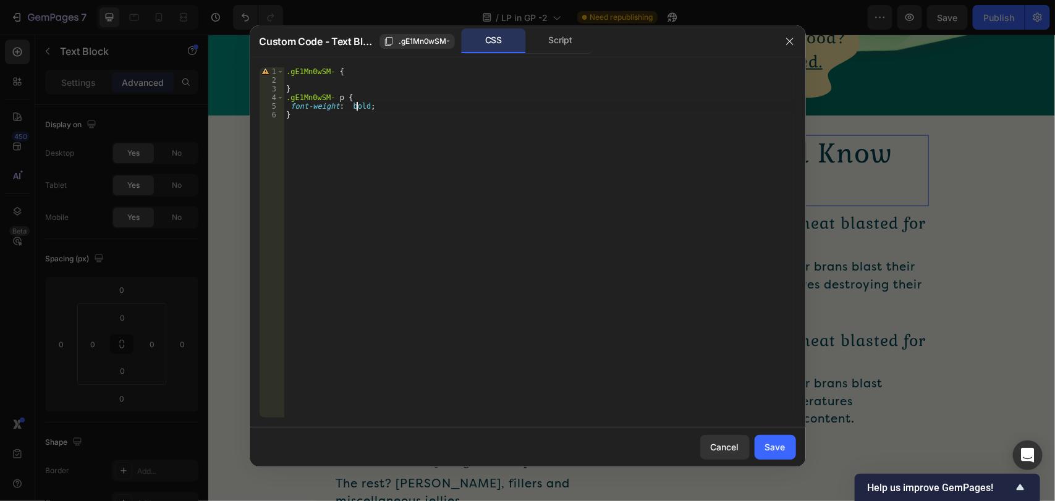
click at [359, 109] on div ".gE1Mn0wSM- { } .gE1Mn0wSM- p { font-weight : bold ; }" at bounding box center [540, 251] width 512 height 368
click at [344, 140] on div ".gE1Mn0wSM- { } .gE1Mn0wSM- p { font-weight : 600 px ; }" at bounding box center [540, 251] width 512 height 368
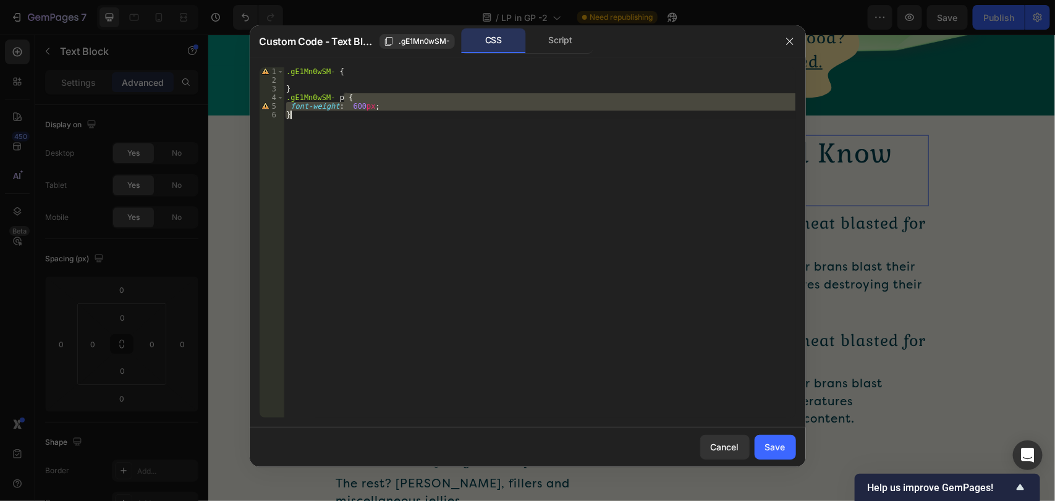
click at [344, 140] on div ".gE1Mn0wSM- { } .gE1Mn0wSM- p { font-weight : 600 px ; }" at bounding box center [540, 251] width 512 height 368
click at [403, 125] on div ".gE1Mn0wSM- { } .gE1Mn0wSM- p { font-weight : 600 px ; }" at bounding box center [540, 242] width 512 height 350
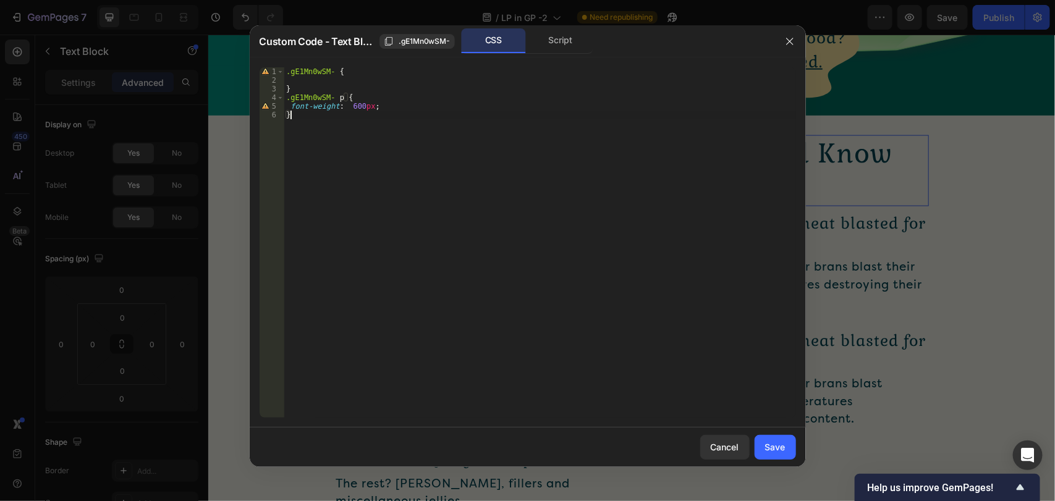
drag, startPoint x: 372, startPoint y: 109, endPoint x: 385, endPoint y: 133, distance: 26.8
click at [374, 110] on div ".gE1Mn0wSM- { } .gE1Mn0wSM- p { font-weight : 600 px ; }" at bounding box center [540, 251] width 512 height 368
click at [425, 156] on div ".gE1Mn0wSM- { } .gE1Mn0wSM- p { font-weight : 600 ; }" at bounding box center [540, 251] width 512 height 368
type textarea "}"
click at [363, 119] on div ".gE1Mn0wSM- { } .gE1Mn0wSM- p { font-weight : 600 ; }" at bounding box center [540, 251] width 512 height 368
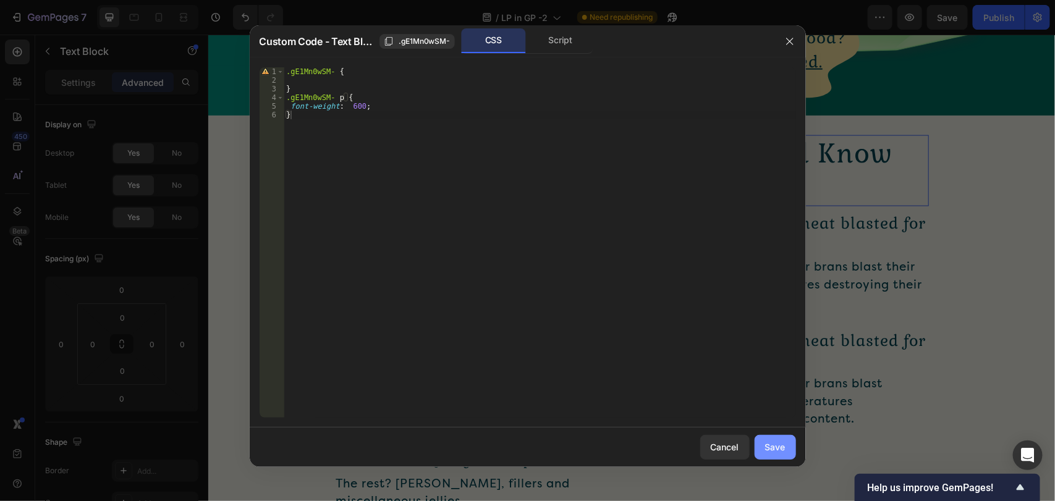
drag, startPoint x: 774, startPoint y: 446, endPoint x: 250, endPoint y: 301, distance: 544.3
click at [774, 446] on div "Save" at bounding box center [775, 447] width 20 height 13
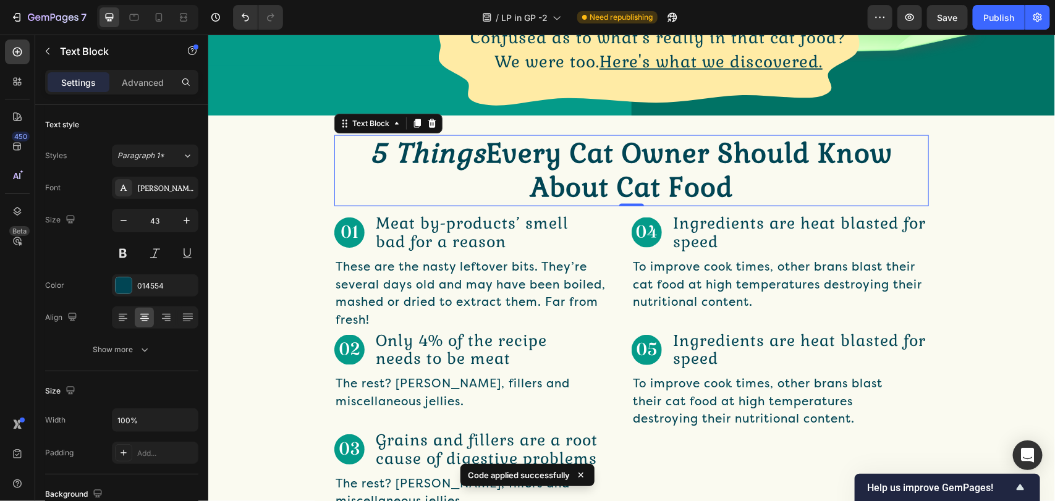
drag, startPoint x: 555, startPoint y: 179, endPoint x: 553, endPoint y: 157, distance: 21.7
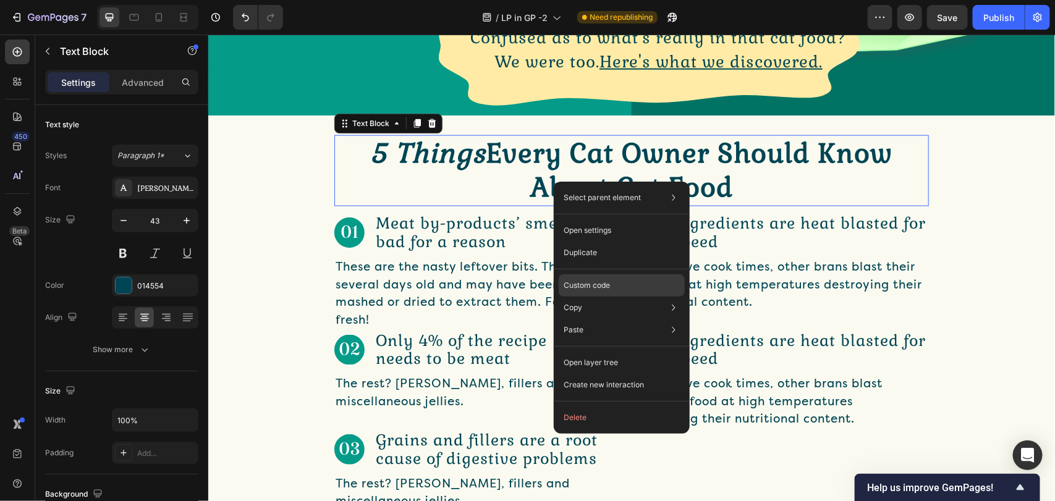
click at [635, 292] on div "Custom code" at bounding box center [622, 285] width 126 height 22
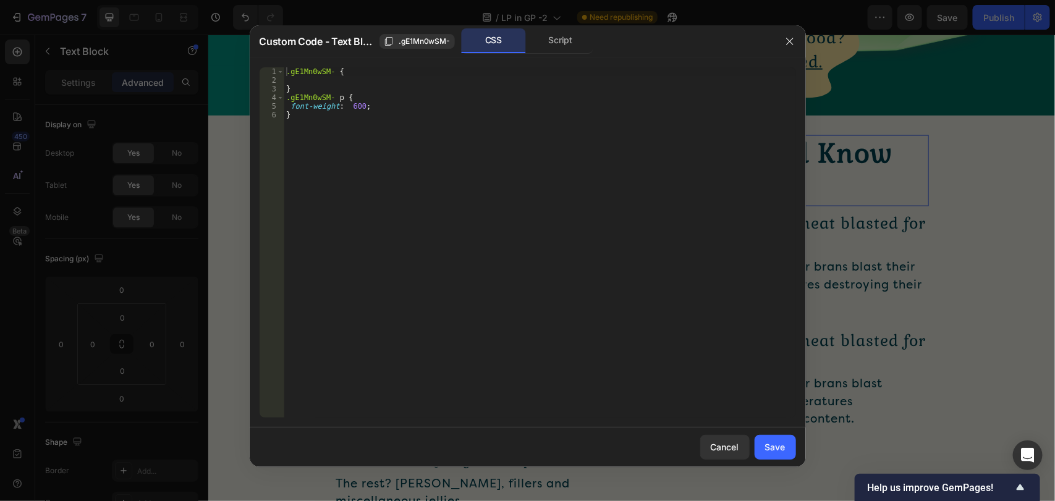
click at [356, 108] on div ".gE1Mn0wSM- { } .gE1Mn0wSM- p { font-weight : 600 ; }" at bounding box center [540, 251] width 512 height 368
click at [546, 163] on div ".gE1Mn0wSM- { } .gE1Mn0wSM- p { font-weight : 500 ; }" at bounding box center [540, 251] width 512 height 368
type textarea "}"
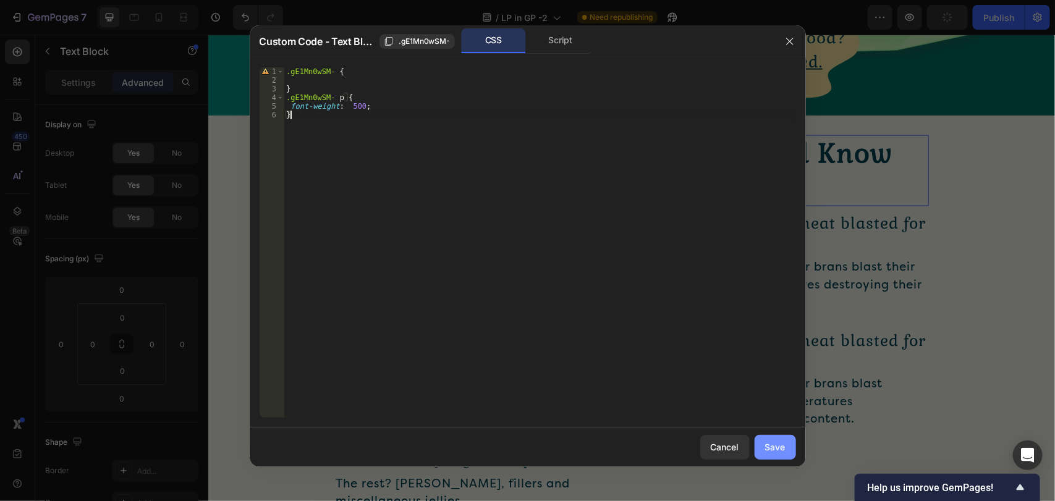
click at [771, 438] on button "Save" at bounding box center [775, 447] width 41 height 25
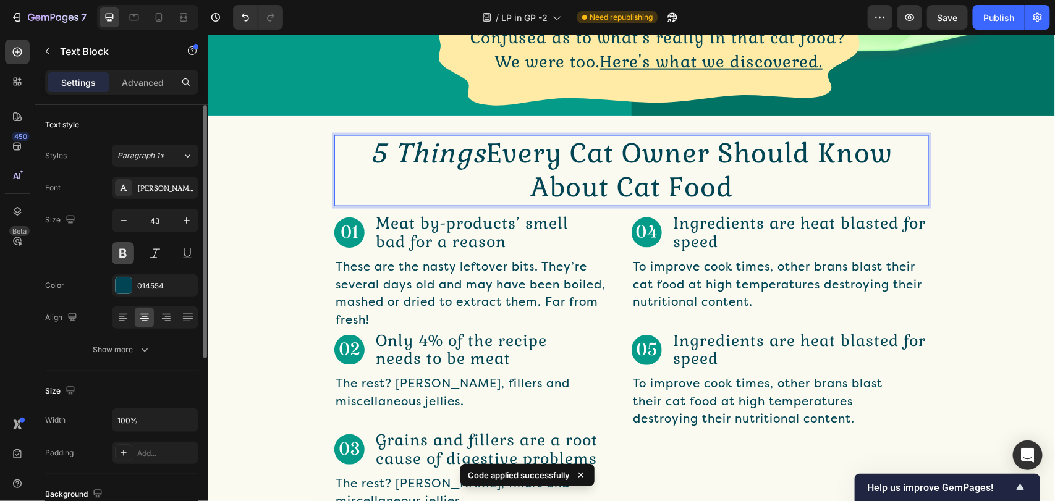
click at [117, 252] on button at bounding box center [123, 253] width 22 height 22
click at [118, 252] on button at bounding box center [123, 253] width 22 height 22
click at [124, 252] on button at bounding box center [123, 253] width 22 height 22
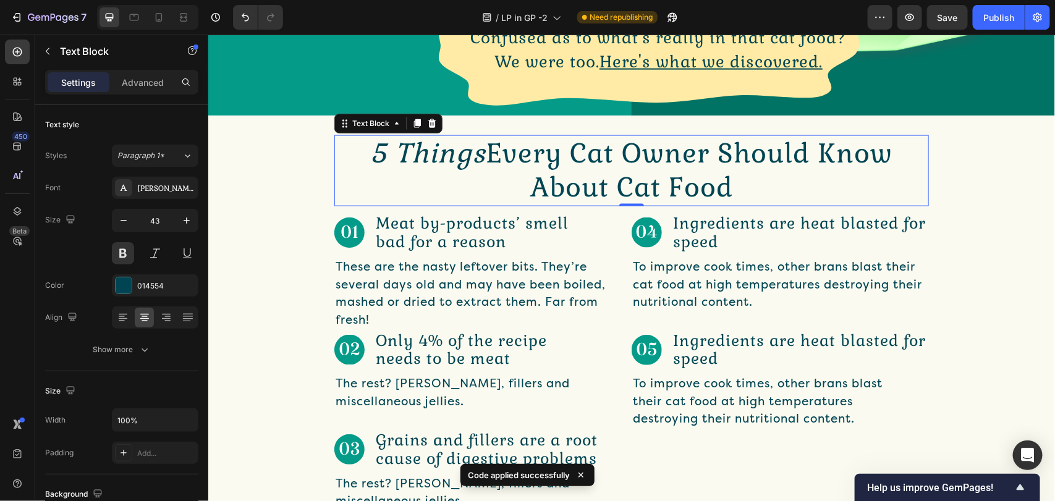
click at [478, 195] on p "5 Things Every Cat Owner Should Know About Cat Food" at bounding box center [631, 170] width 592 height 69
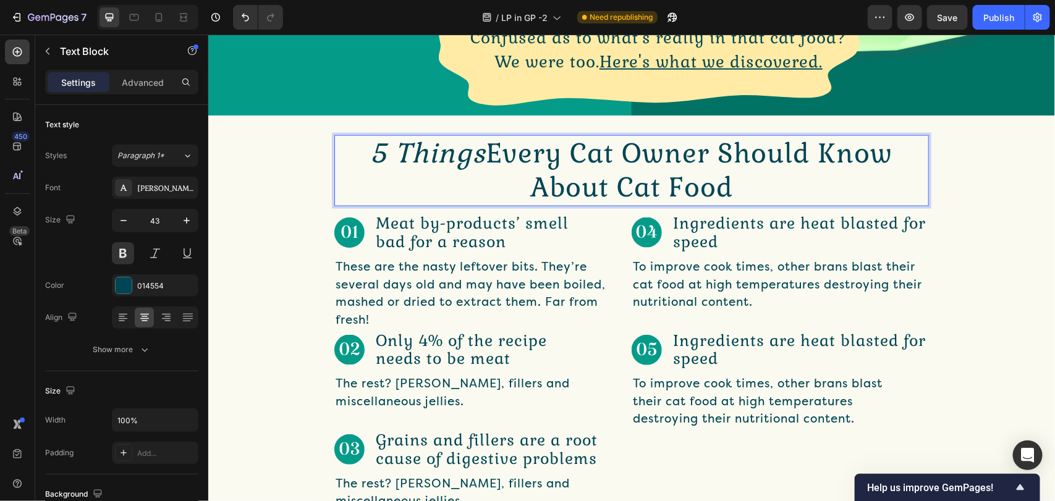
click at [490, 172] on p "5 Things Every Cat Owner Should Know About Cat Food" at bounding box center [631, 170] width 592 height 69
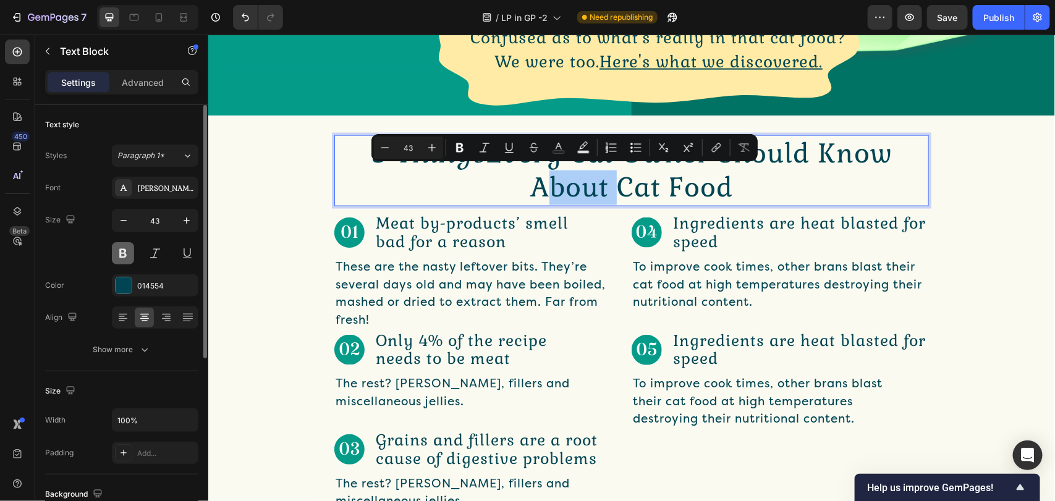
click at [124, 253] on button at bounding box center [123, 253] width 22 height 22
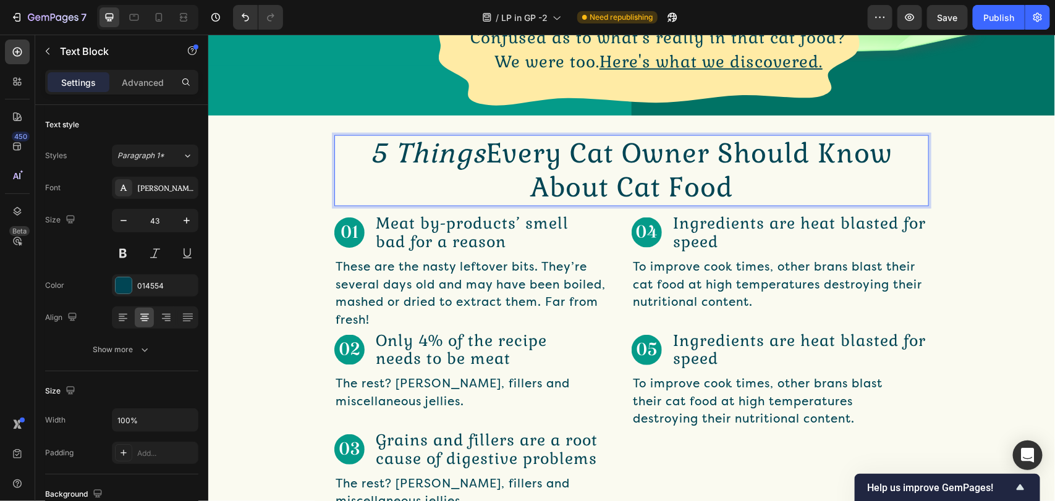
drag, startPoint x: 430, startPoint y: 158, endPoint x: 377, endPoint y: 213, distance: 76.1
click at [381, 220] on div "5 Things Every Cat Owner Should Know About Cat Food Text Block 0 Row Image Meat…" at bounding box center [631, 323] width 847 height 377
click at [310, 197] on div "5 Things Every Cat Owner Should Know About Cat Food Text Block 0 Row" at bounding box center [631, 171] width 847 height 72
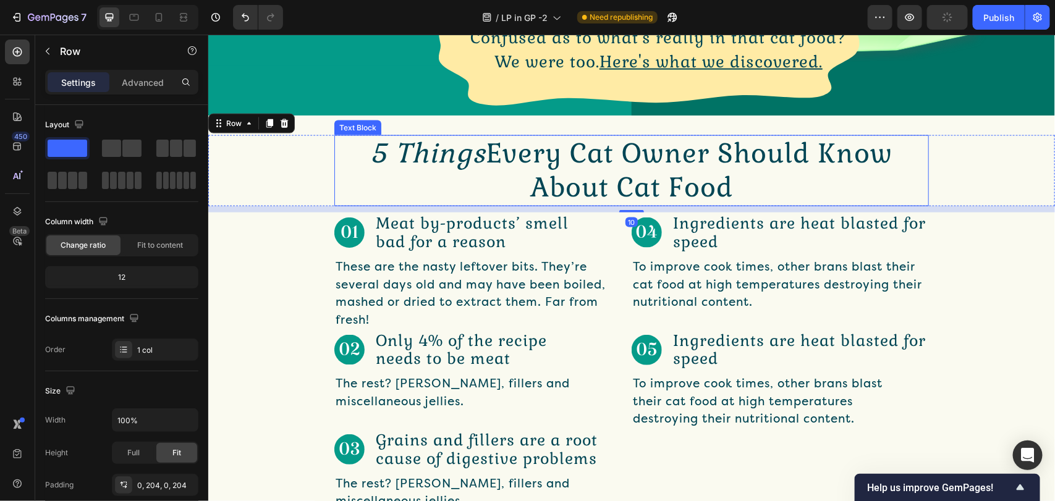
click at [408, 159] on icon "5 Things" at bounding box center [428, 153] width 116 height 34
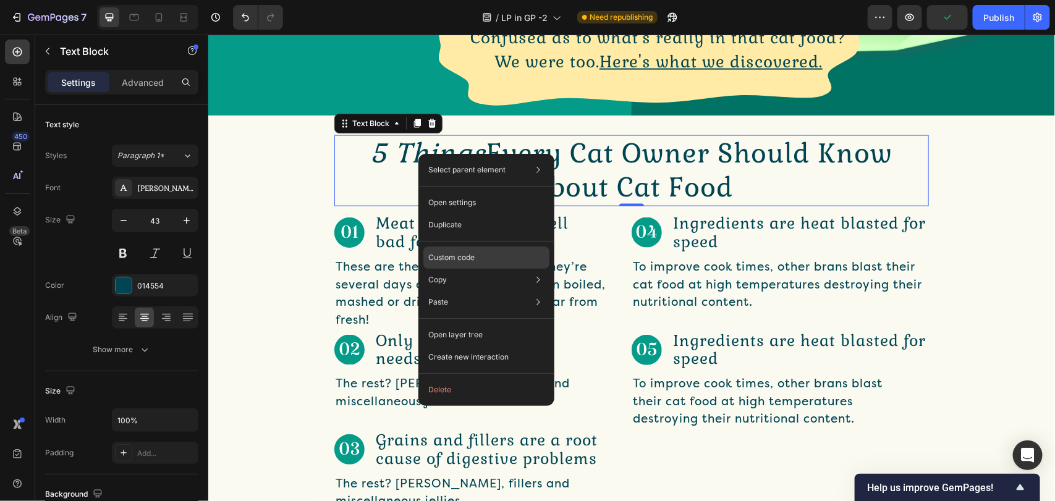
click at [458, 251] on div "Custom code" at bounding box center [486, 258] width 126 height 22
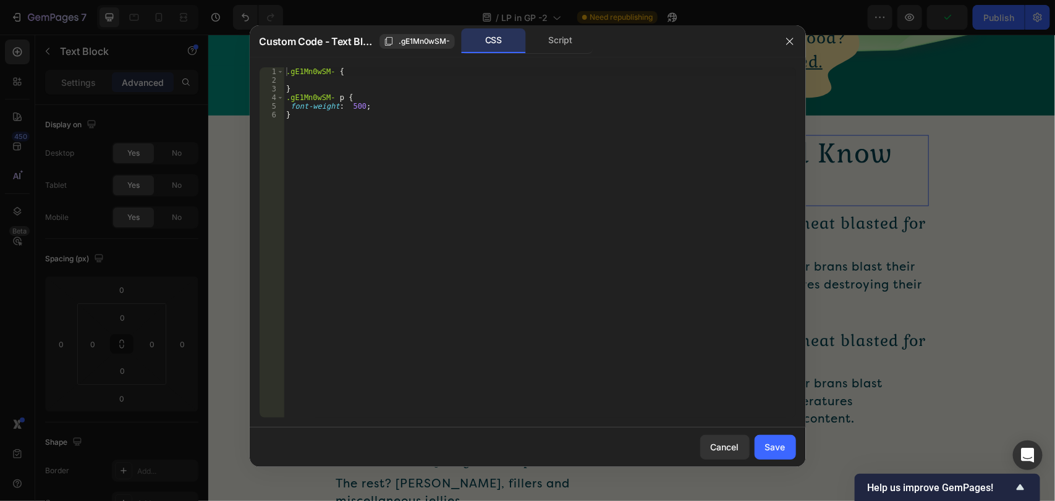
drag, startPoint x: 354, startPoint y: 104, endPoint x: 383, endPoint y: 145, distance: 50.9
click at [354, 104] on div ".gE1Mn0wSM- { } .gE1Mn0wSM- p { font-weight : 500 ; }" at bounding box center [540, 251] width 512 height 368
type textarea "font-weight: 550;"
drag, startPoint x: 774, startPoint y: 458, endPoint x: 559, endPoint y: 421, distance: 218.3
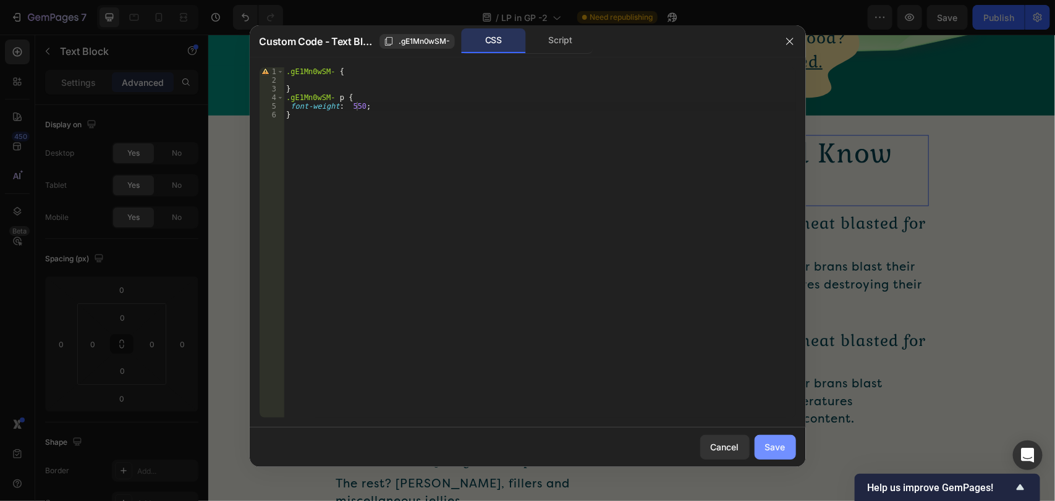
click at [774, 458] on button "Save" at bounding box center [775, 447] width 41 height 25
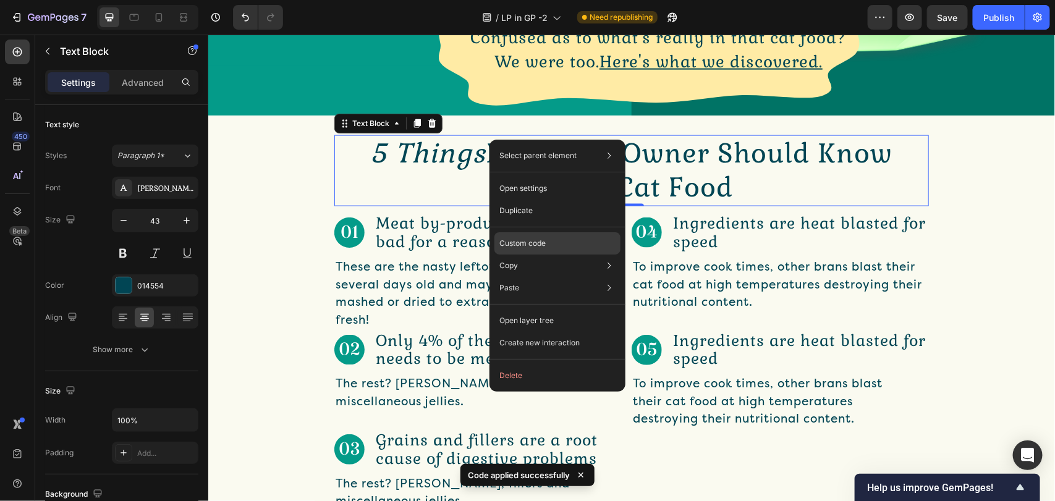
click at [527, 239] on p "Custom code" at bounding box center [522, 243] width 46 height 11
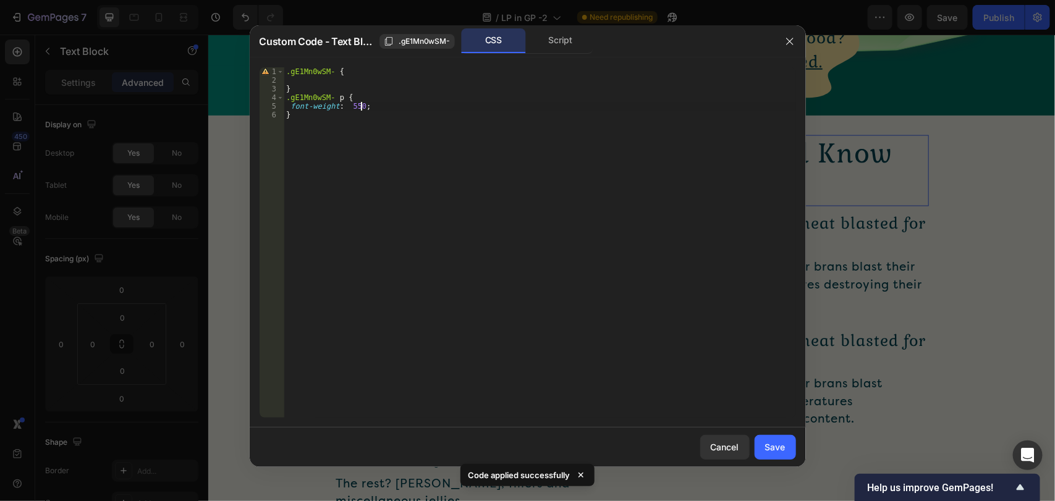
click at [360, 110] on div ".gE1Mn0wSM- { } .gE1Mn0wSM- p { font-weight : 550 ; }" at bounding box center [540, 251] width 512 height 368
click at [411, 137] on div ".gE1Mn0wSM- { } .gE1Mn0wSM- p { font-weight : 600 ; }" at bounding box center [540, 251] width 512 height 368
type textarea "}"
click at [773, 444] on div "Save" at bounding box center [775, 447] width 20 height 13
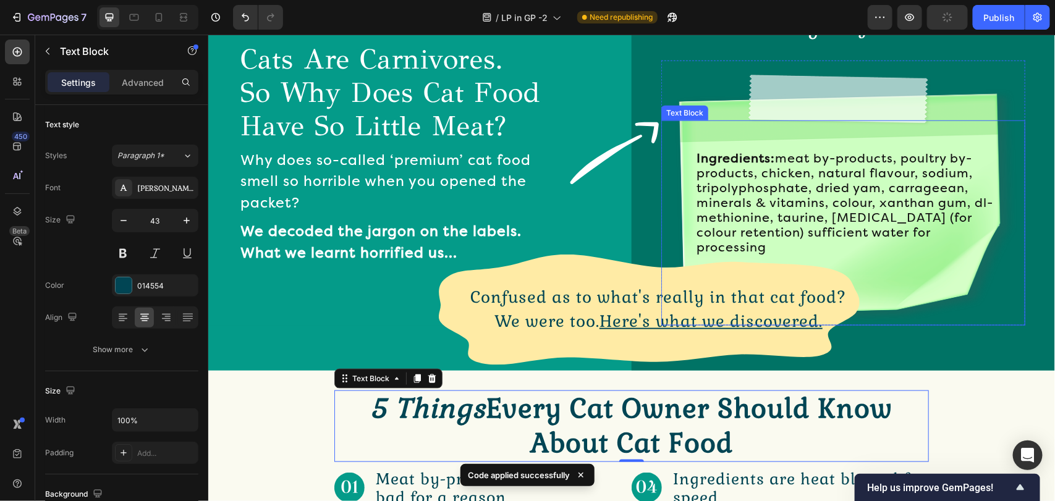
scroll to position [555, 0]
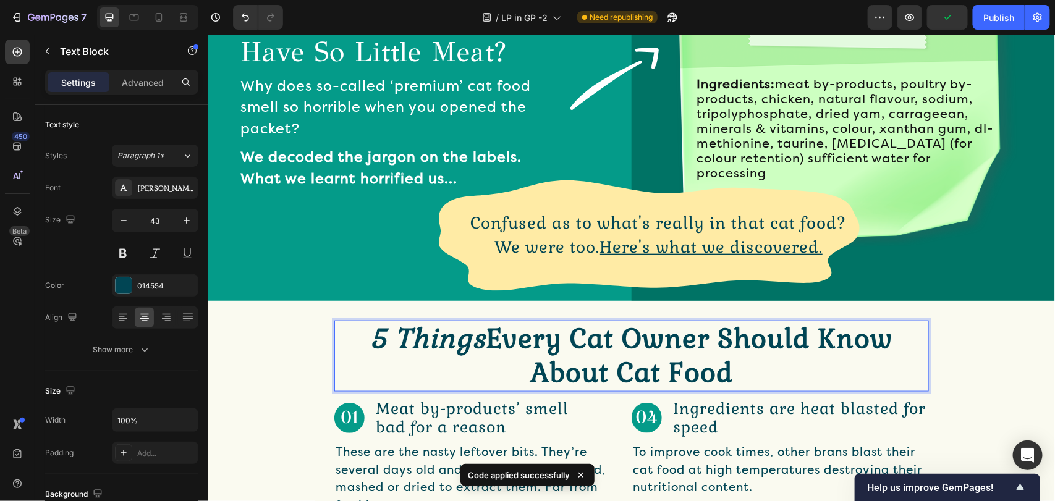
click at [372, 352] on p "5 Things Every Cat Owner Should Know About Cat Food" at bounding box center [631, 355] width 592 height 69
click at [318, 361] on div "5 Things Every Cat Owner Should Know About Cat Food Text Block 0 Row" at bounding box center [631, 356] width 847 height 72
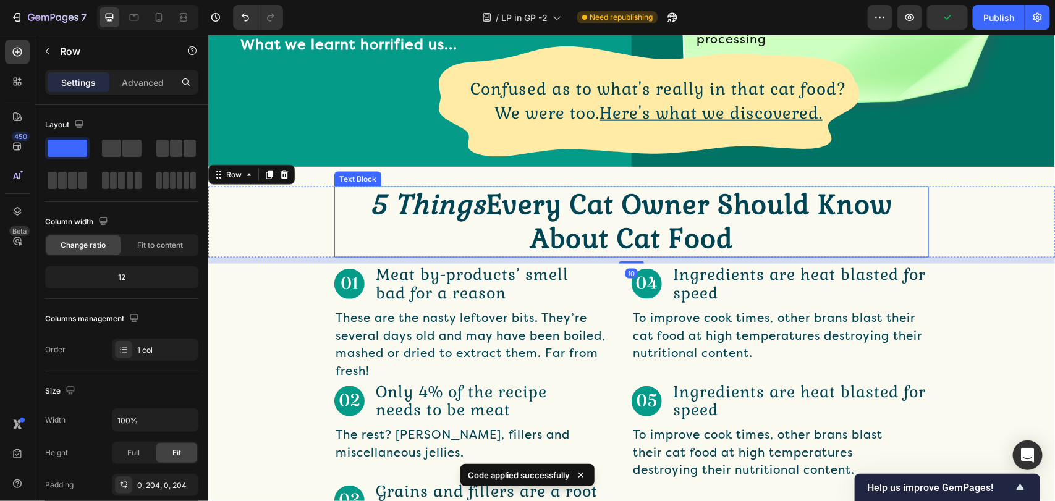
scroll to position [833, 0]
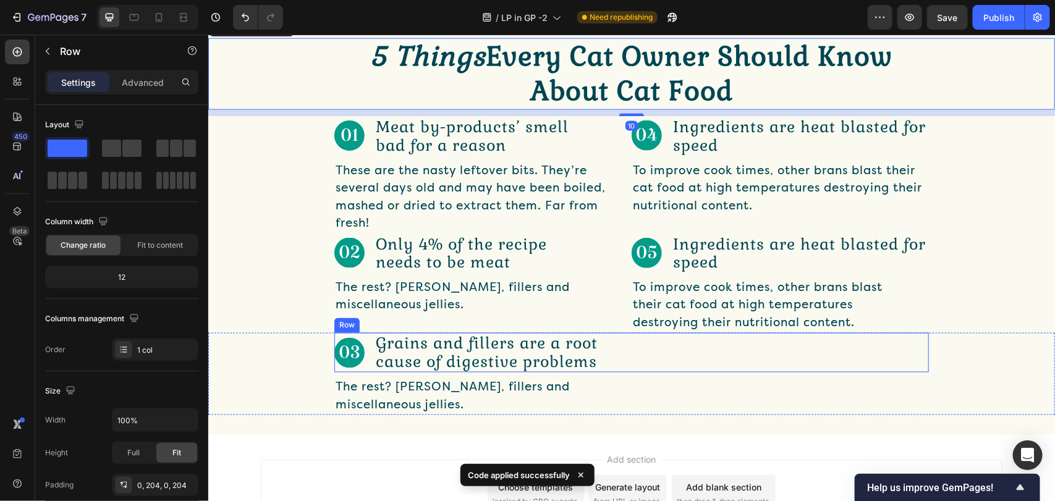
click at [875, 337] on div "Image Grains and fillers are a root cause of digestive problems Text Block Row" at bounding box center [631, 353] width 595 height 40
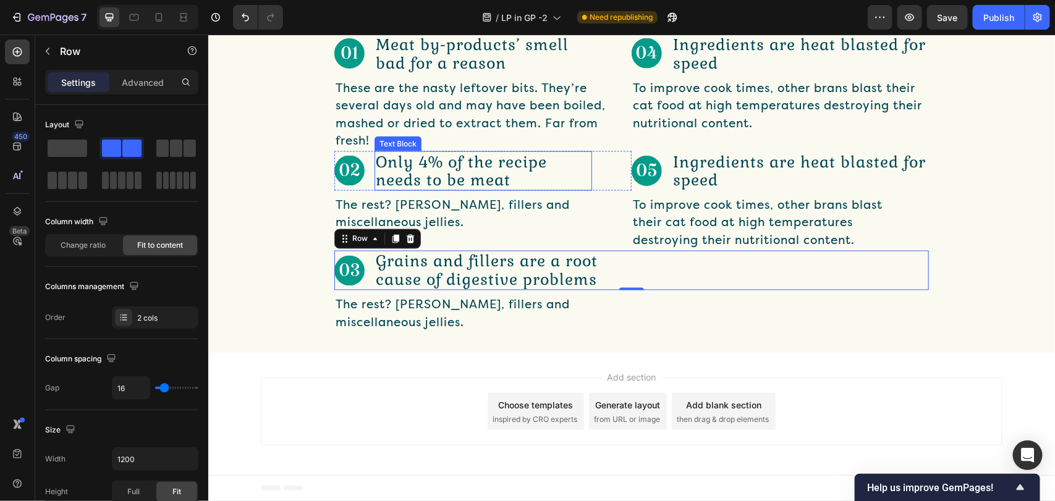
scroll to position [823, 0]
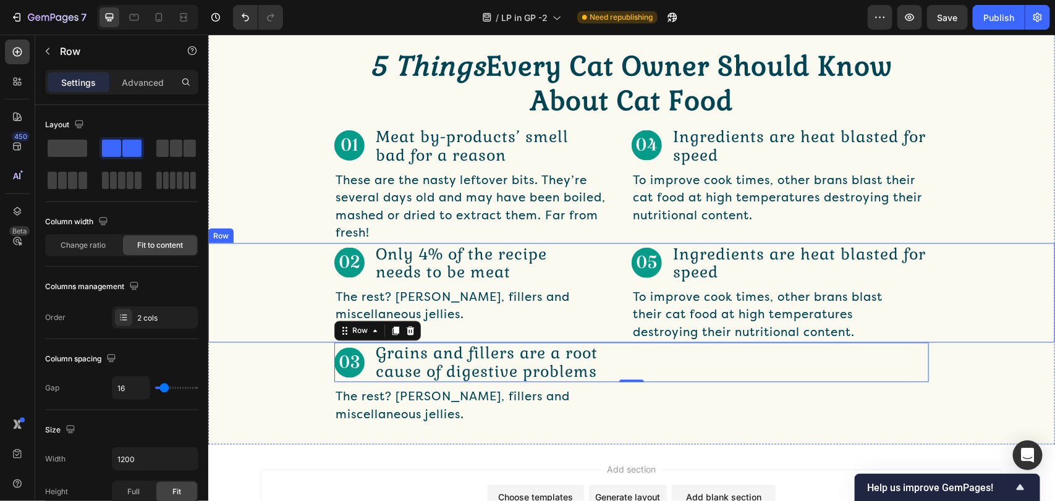
click at [292, 312] on div "Image Only 4% of the recipe needs to be meat Text Block Row The rest? Grains, f…" at bounding box center [631, 293] width 847 height 100
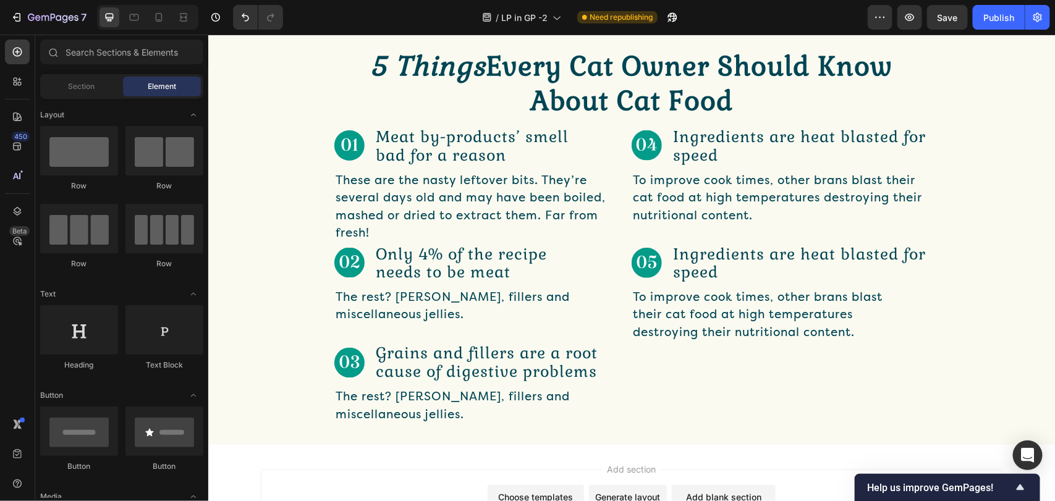
drag, startPoint x: 627, startPoint y: 462, endPoint x: 786, endPoint y: 418, distance: 164.6
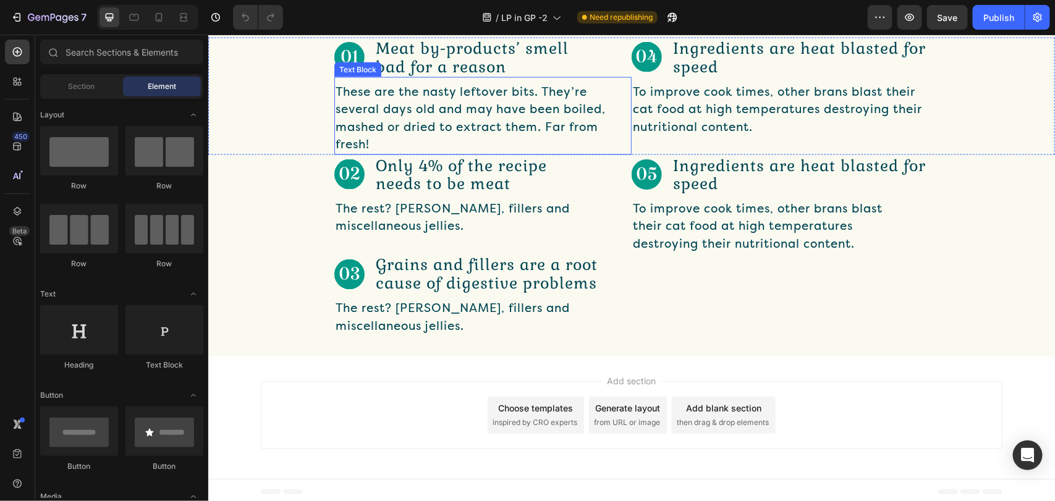
scroll to position [916, 0]
